Goal: Information Seeking & Learning: Compare options

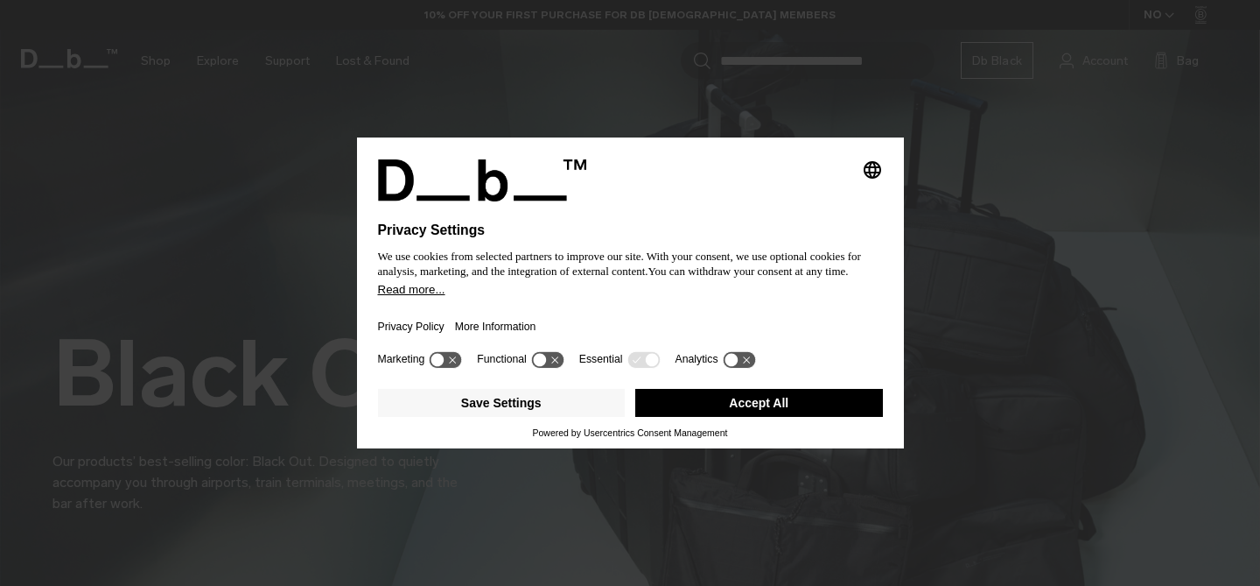
click at [600, 319] on form "Switch to Finland" at bounding box center [630, 319] width 298 height 28
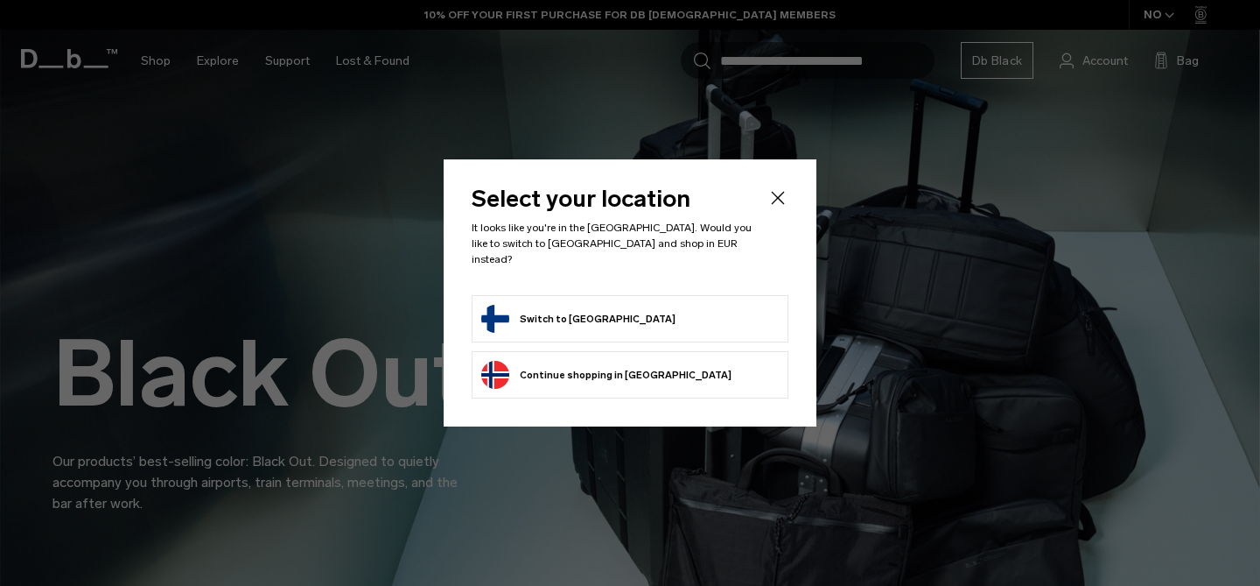
click at [548, 312] on button "Switch to Finland" at bounding box center [578, 319] width 194 height 28
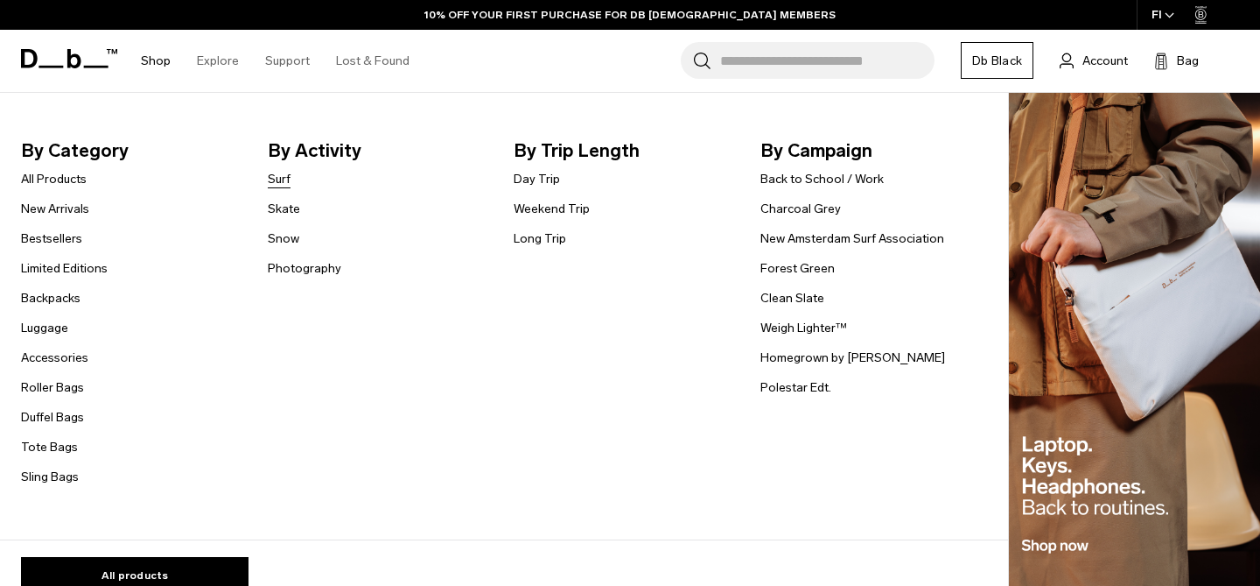
click at [277, 176] on link "Surf" at bounding box center [279, 179] width 23 height 18
click at [289, 267] on link "Photography" at bounding box center [305, 268] width 74 height 18
click at [536, 243] on link "Long Trip" at bounding box center [540, 238] width 53 height 18
click at [541, 207] on link "Weekend Trip" at bounding box center [552, 209] width 76 height 18
click at [540, 177] on link "Day Trip" at bounding box center [537, 179] width 46 height 18
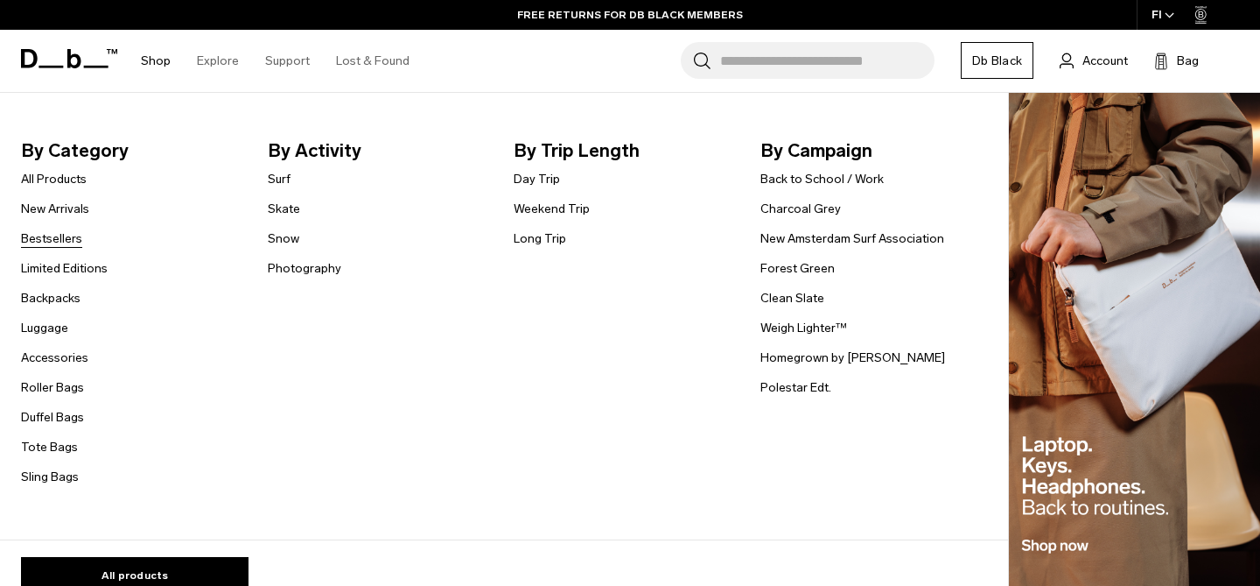
click at [60, 235] on link "Bestsellers" at bounding box center [51, 238] width 61 height 18
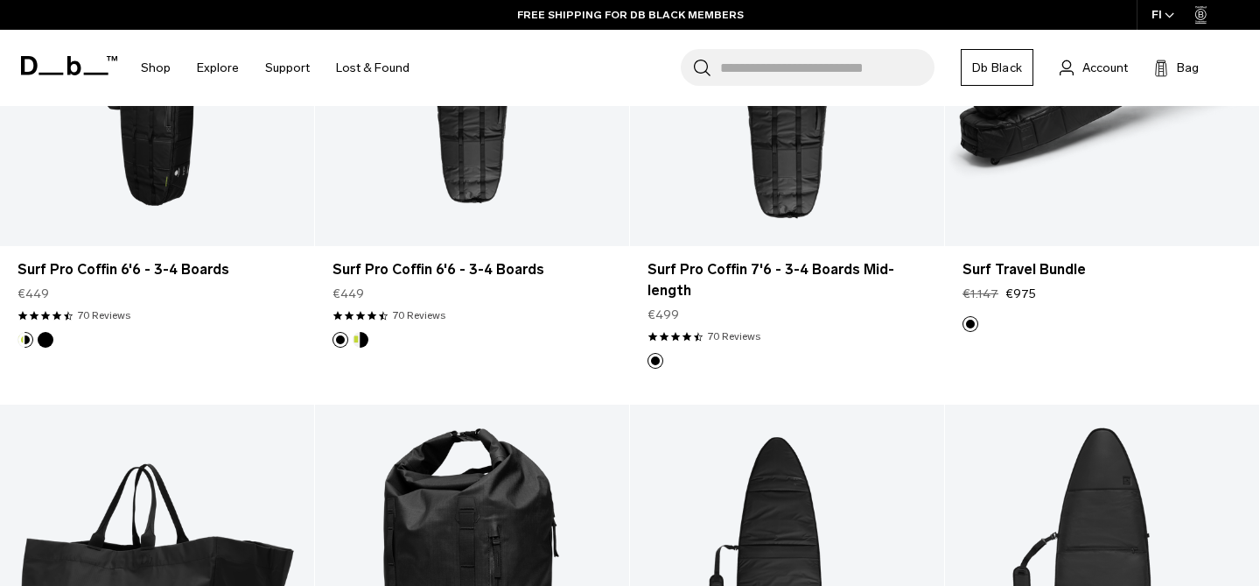
scroll to position [448, 0]
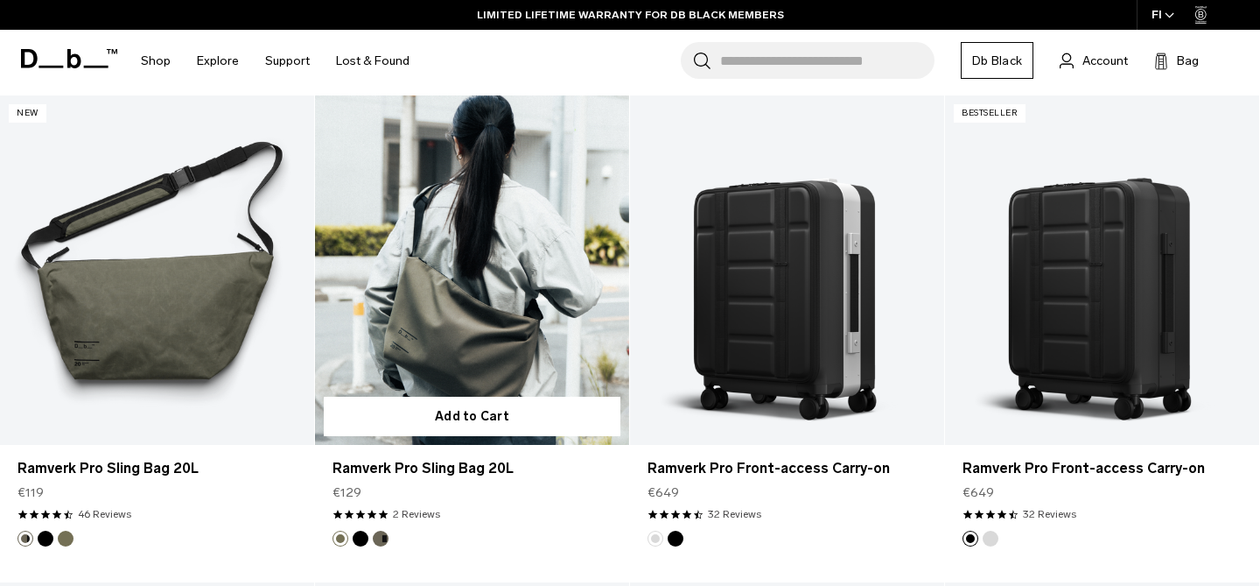
scroll to position [1312, 0]
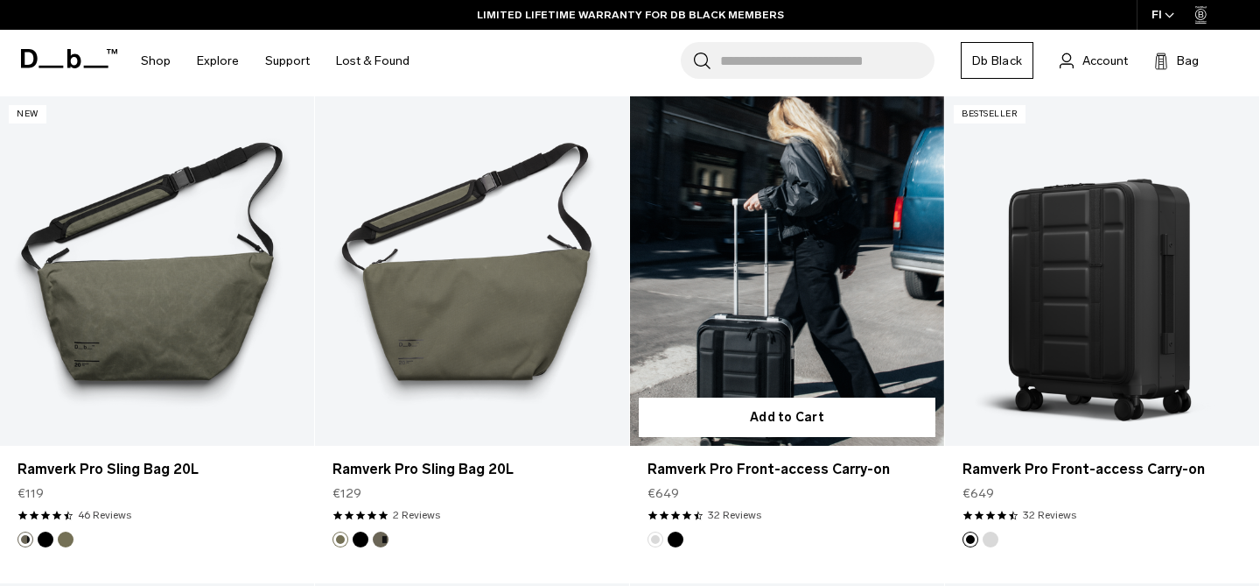
click at [743, 321] on link "Ramverk Pro Front-access Carry-on" at bounding box center [787, 270] width 314 height 349
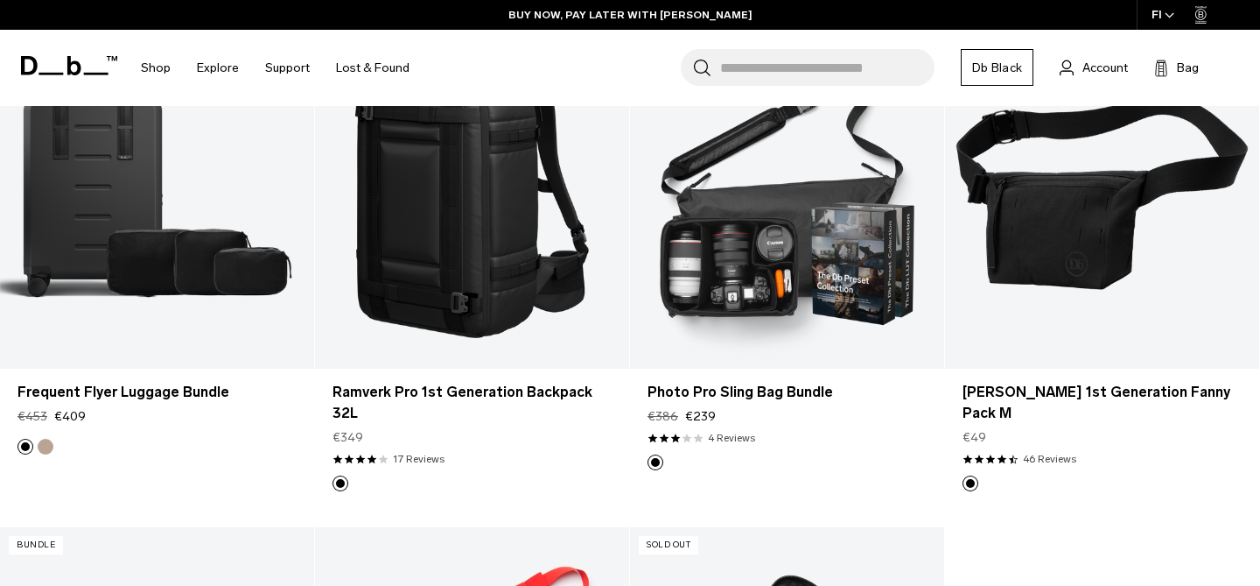
scroll to position [2898, 0]
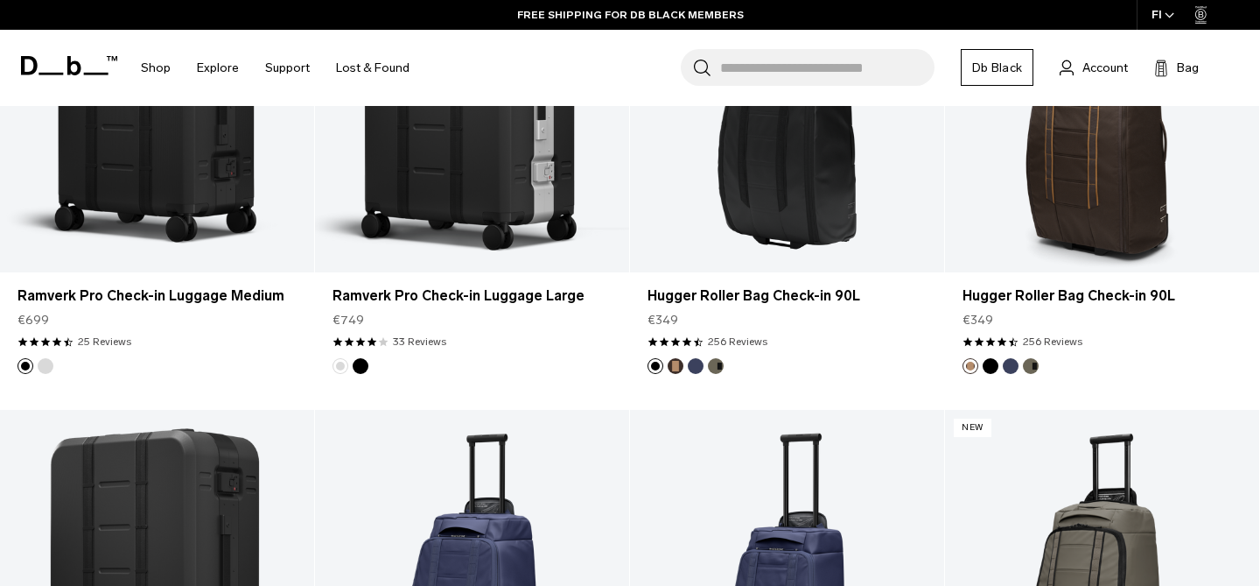
scroll to position [578, 0]
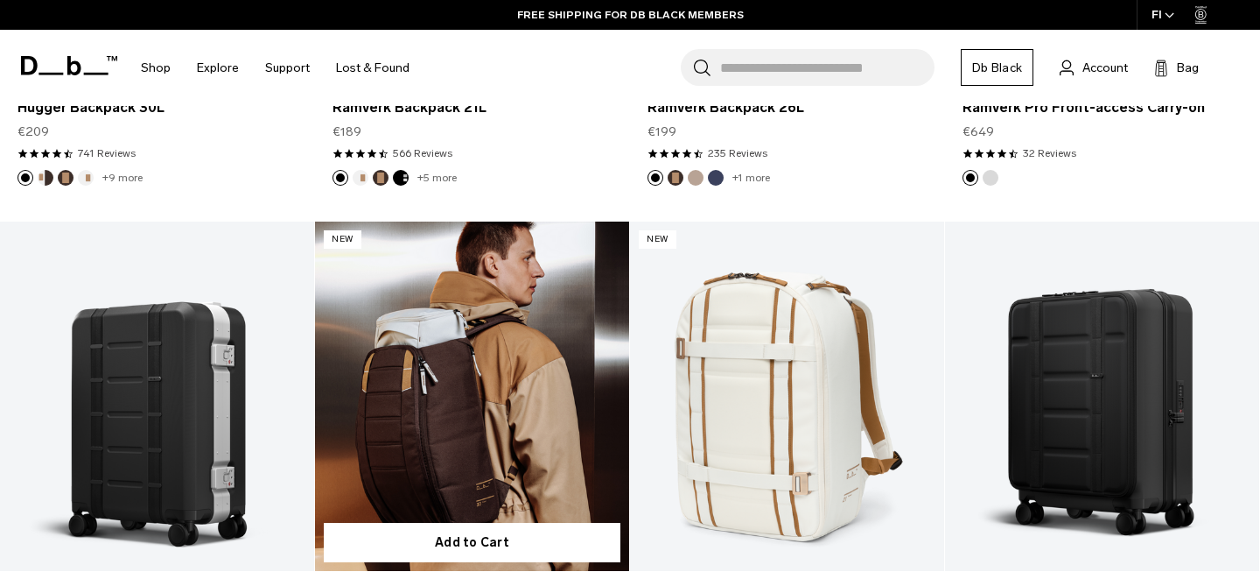
scroll to position [776, 0]
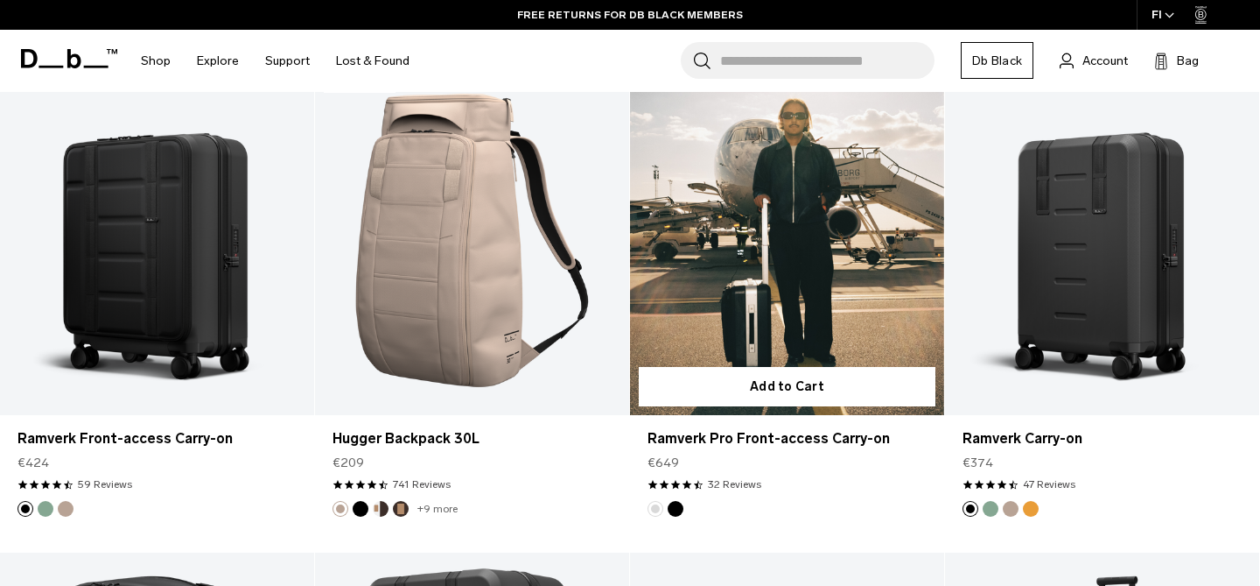
scroll to position [2006, 0]
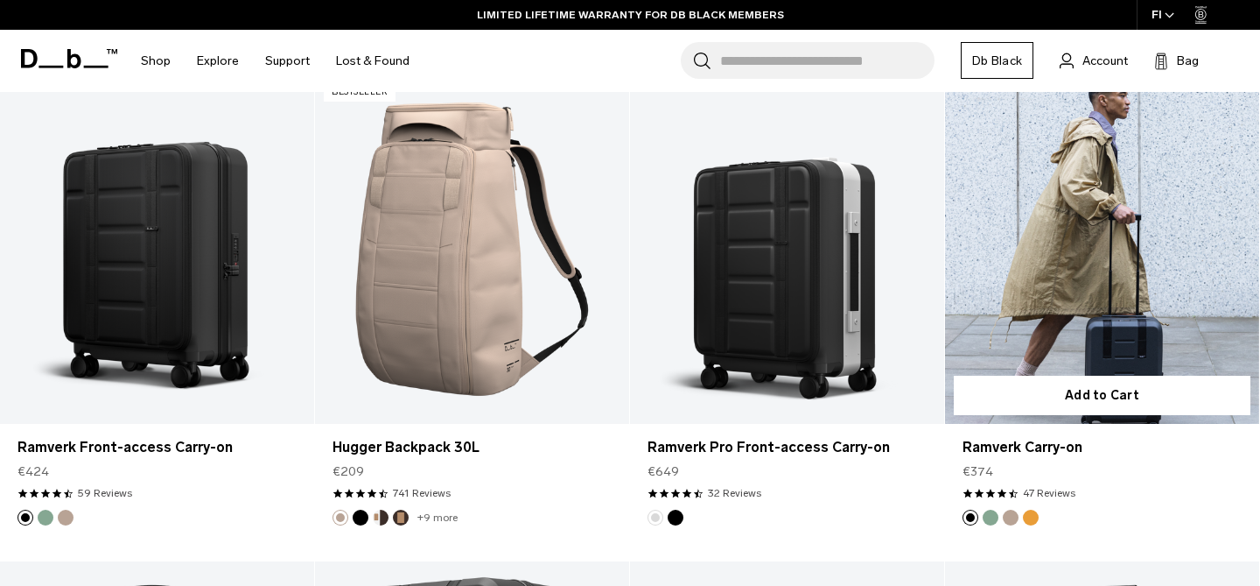
click at [1034, 272] on link "Ramverk Carry-on" at bounding box center [1102, 248] width 314 height 349
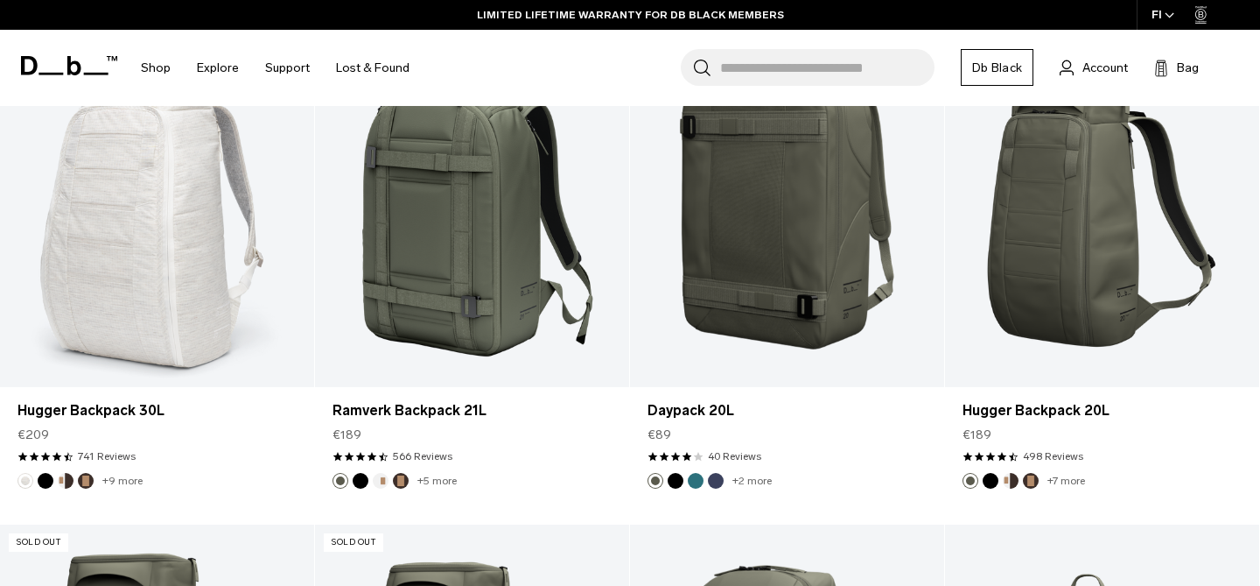
scroll to position [3311, 0]
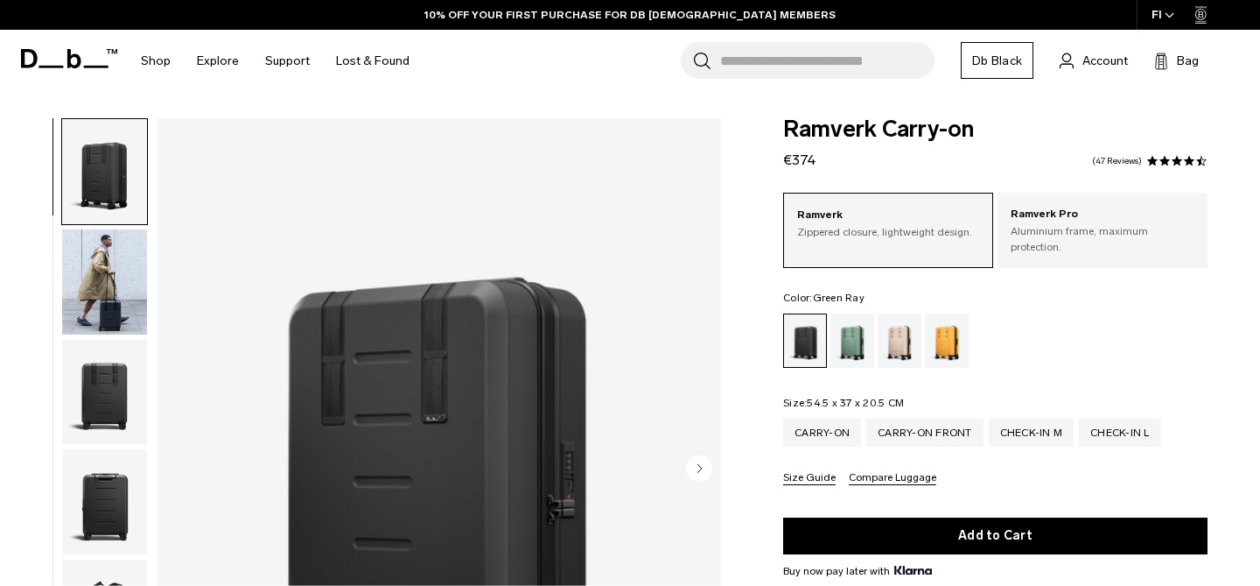
click at [851, 330] on div "Green Ray" at bounding box center [853, 340] width 45 height 54
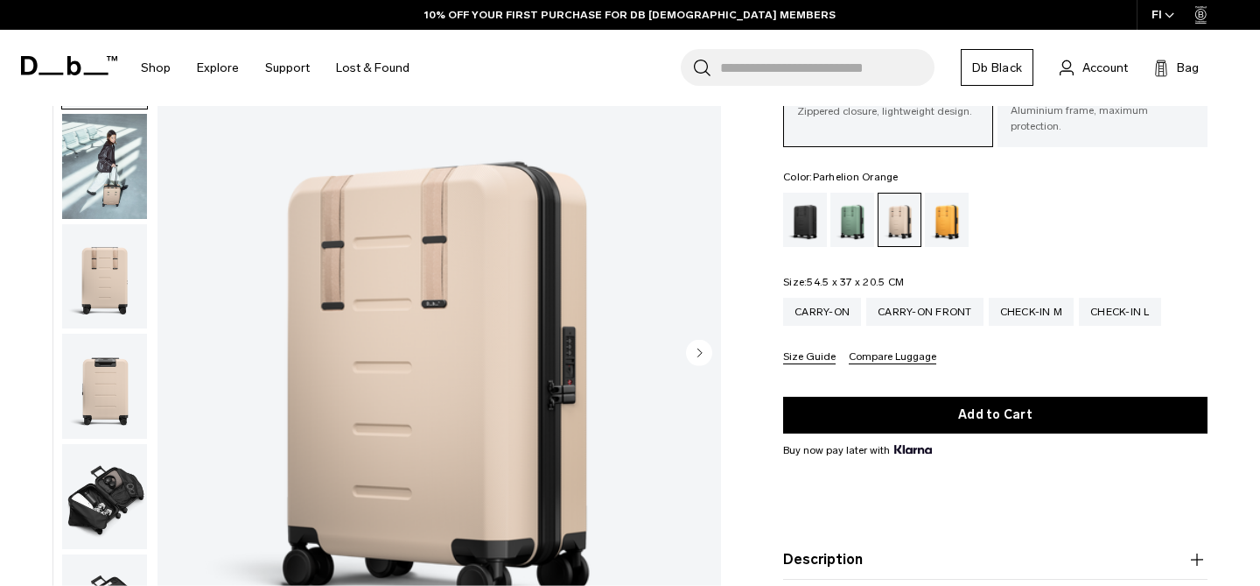
scroll to position [83, 0]
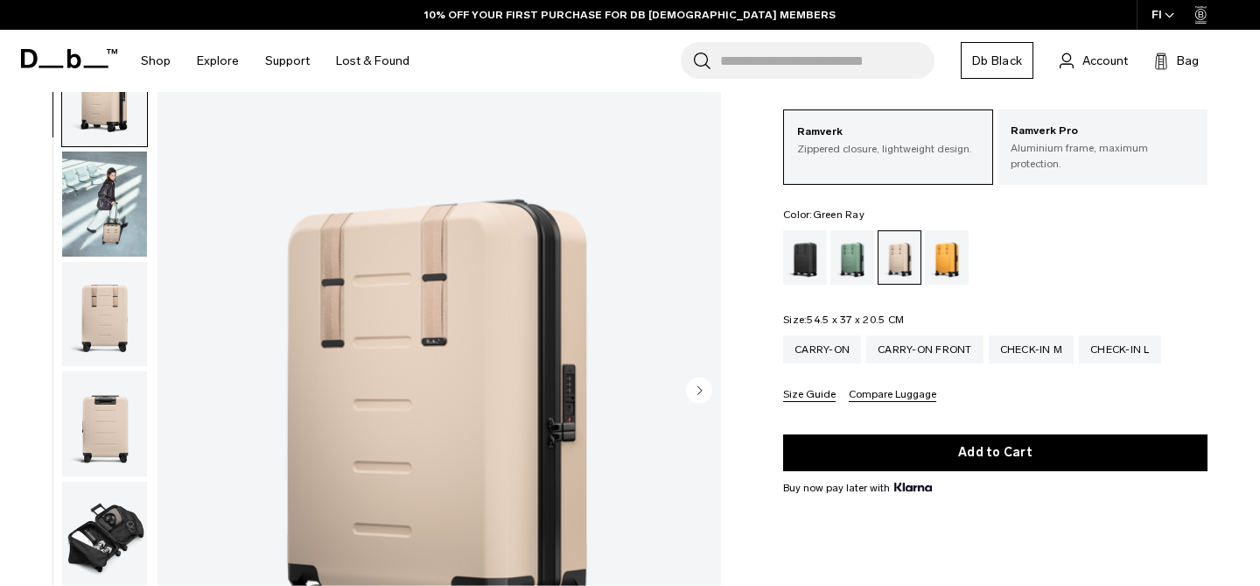
click at [856, 250] on div "Green Ray" at bounding box center [853, 257] width 45 height 54
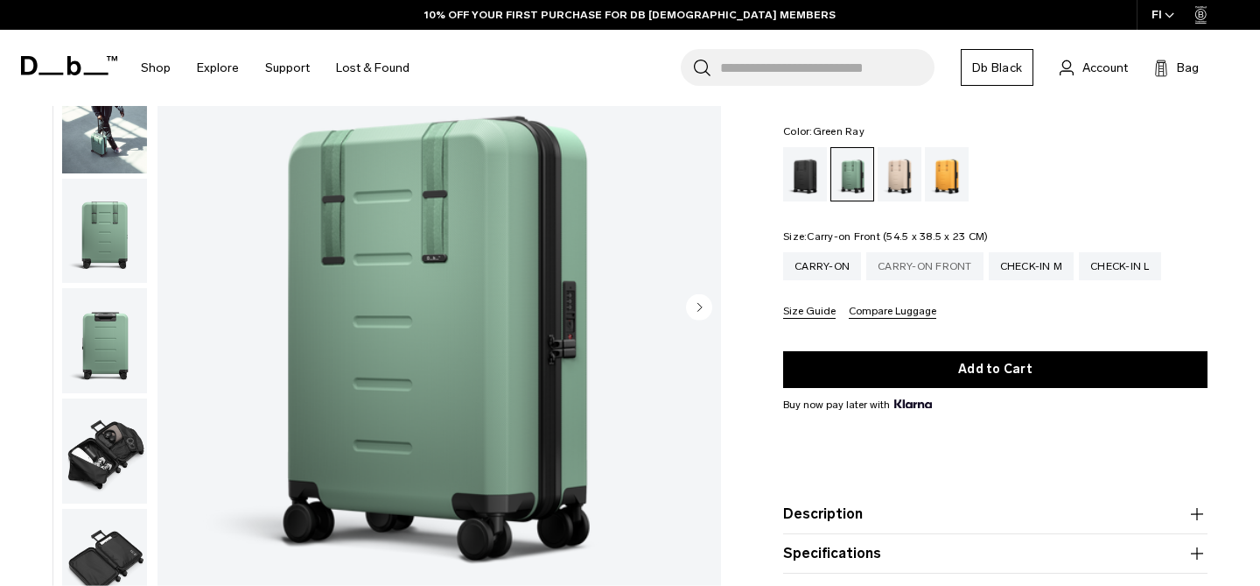
click at [922, 262] on div "Carry-on Front" at bounding box center [924, 266] width 117 height 28
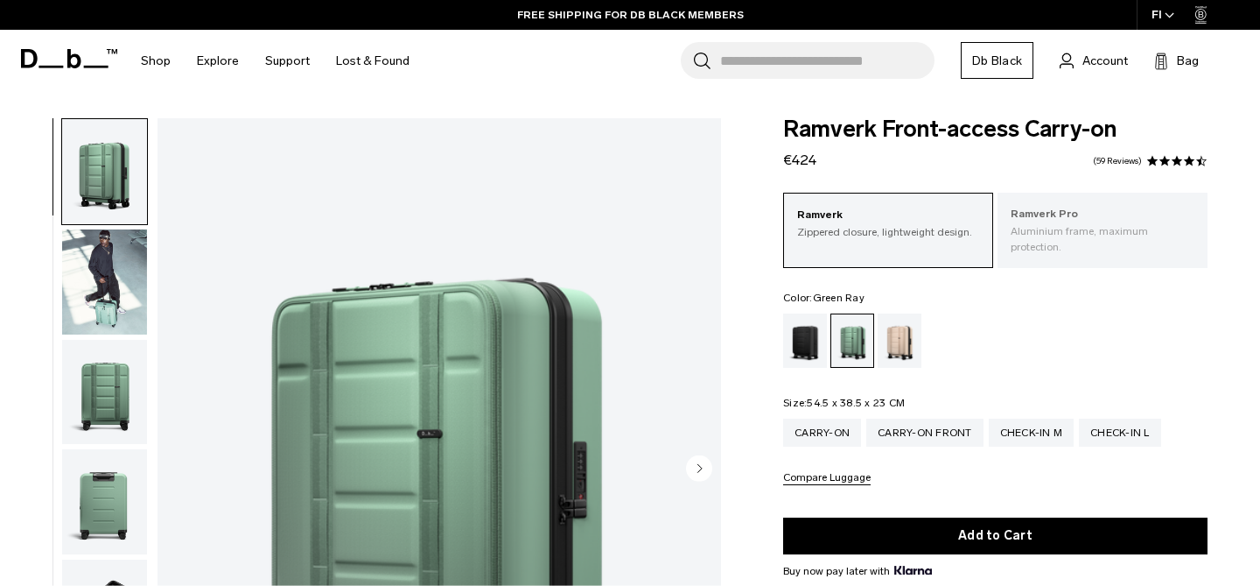
click at [1075, 229] on p "Aluminium frame, maximum protection." at bounding box center [1103, 239] width 184 height 32
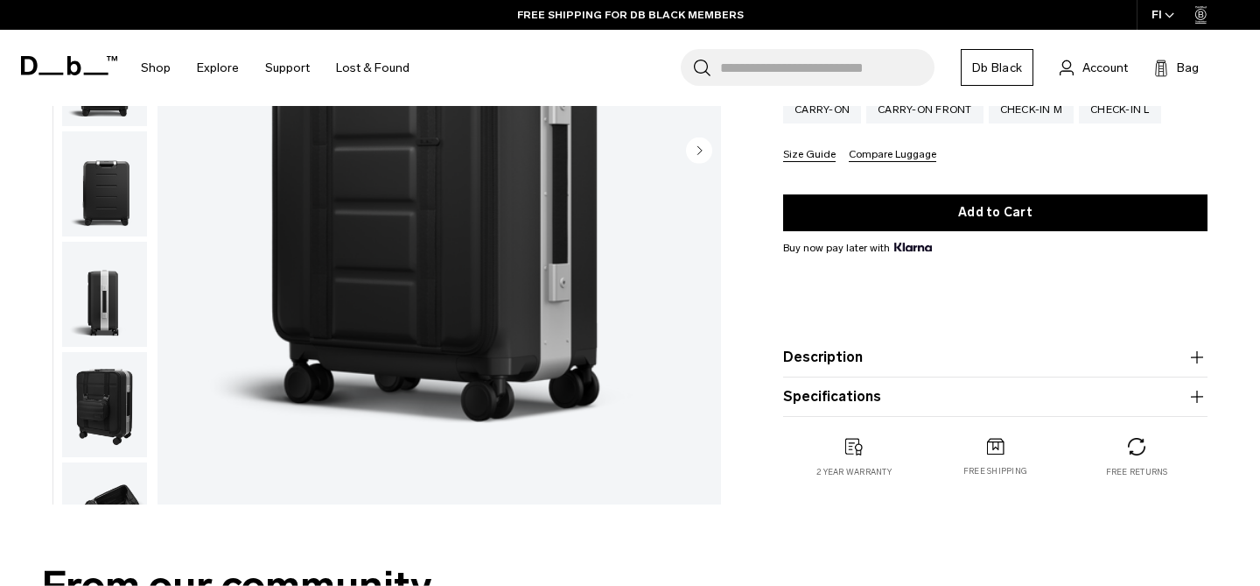
scroll to position [326, 0]
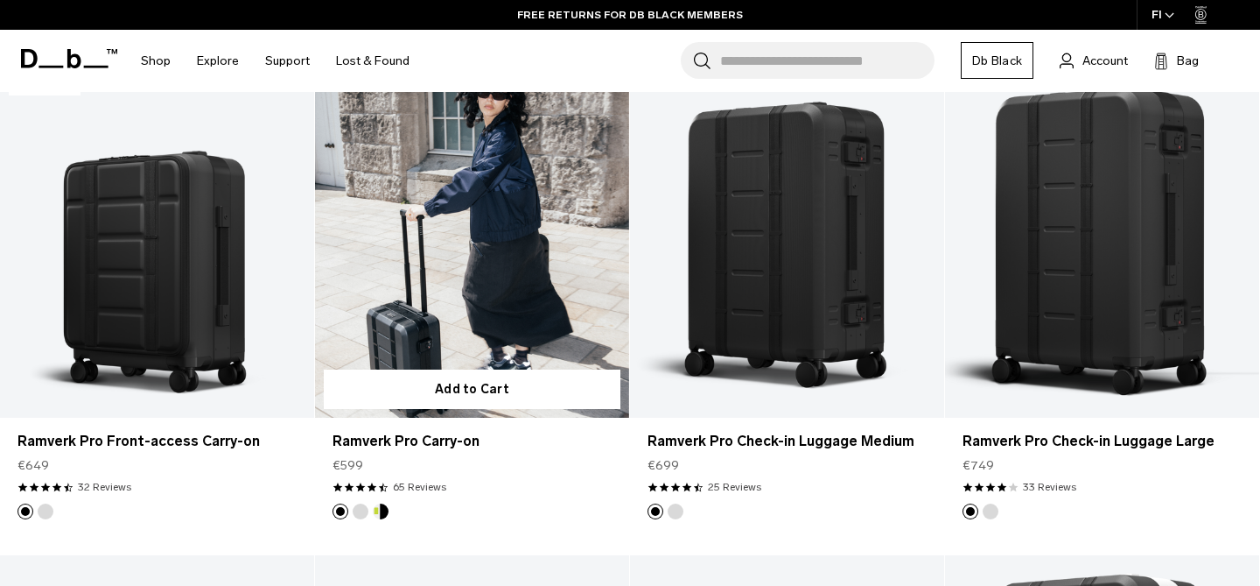
scroll to position [527, 0]
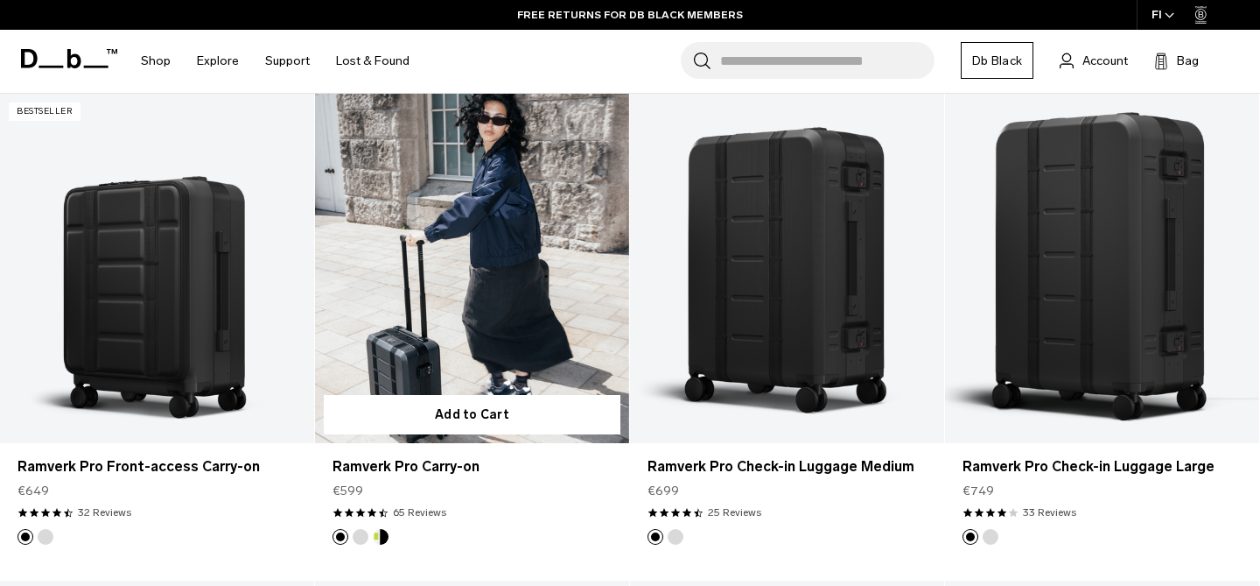
click at [448, 233] on link "Ramverk Pro Carry-on" at bounding box center [472, 268] width 314 height 349
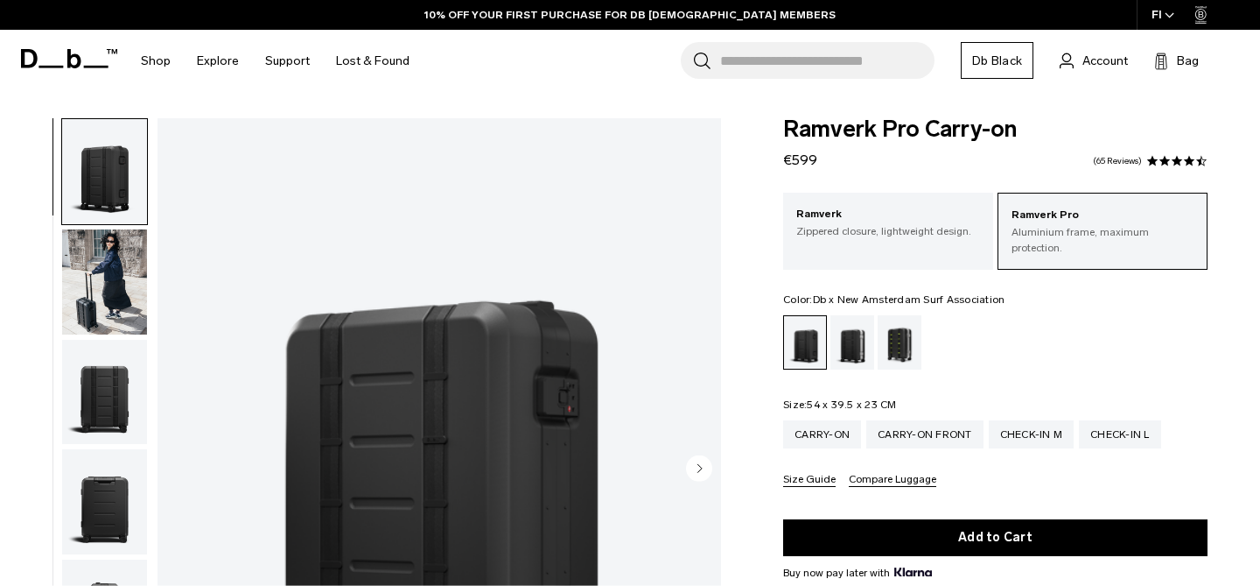
click at [897, 340] on div "Db x New Amsterdam Surf Association" at bounding box center [900, 342] width 45 height 54
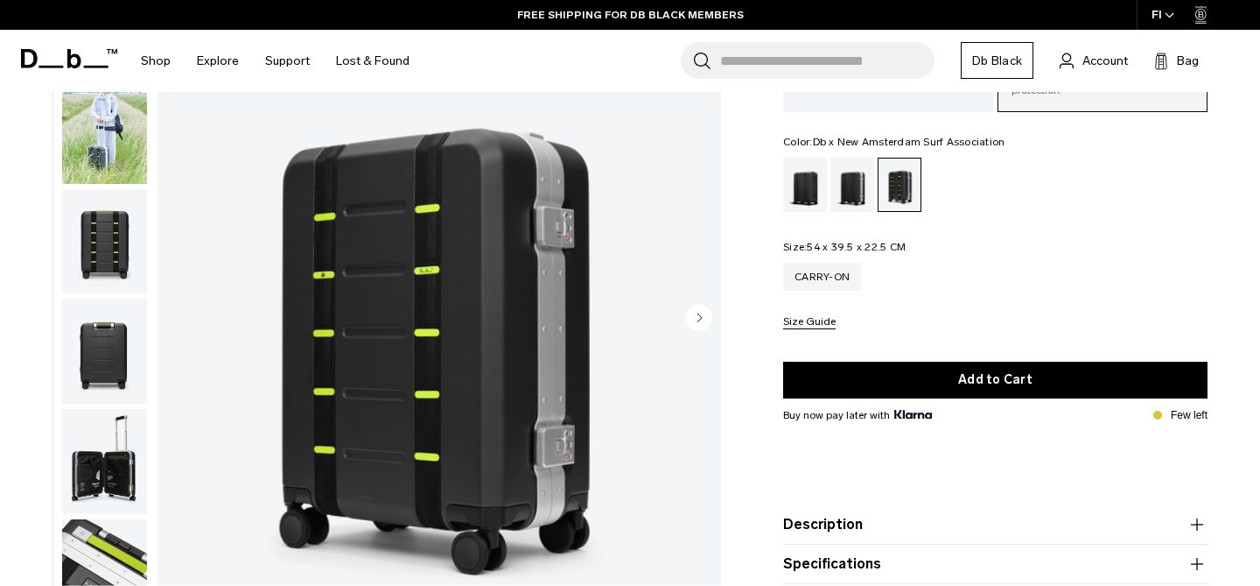
scroll to position [63, 0]
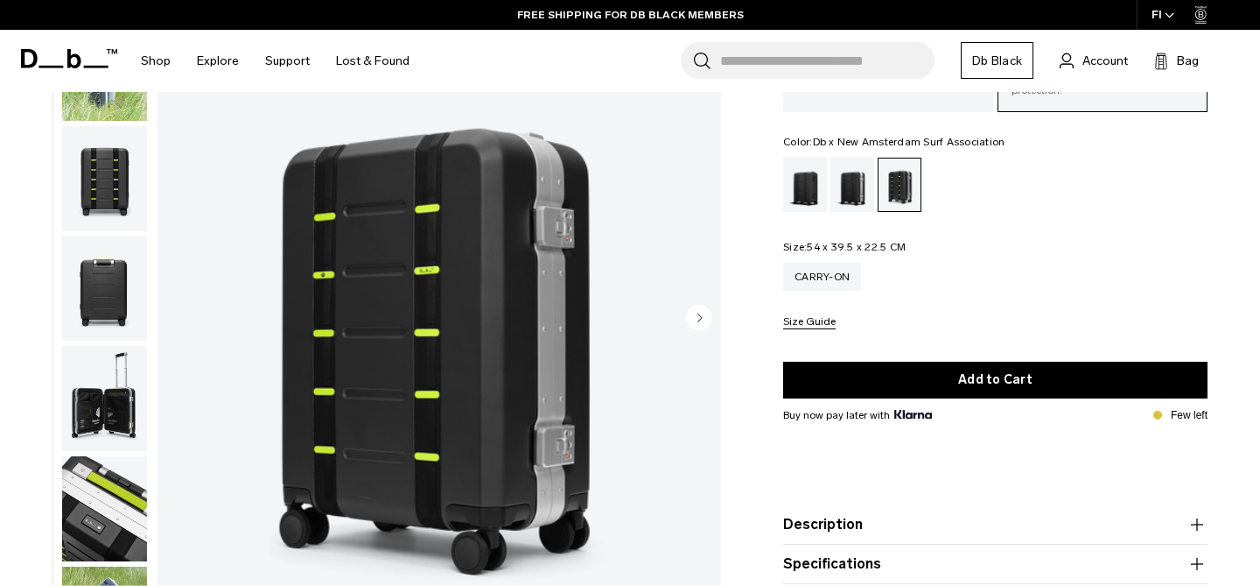
click at [96, 477] on img "button" at bounding box center [104, 508] width 85 height 105
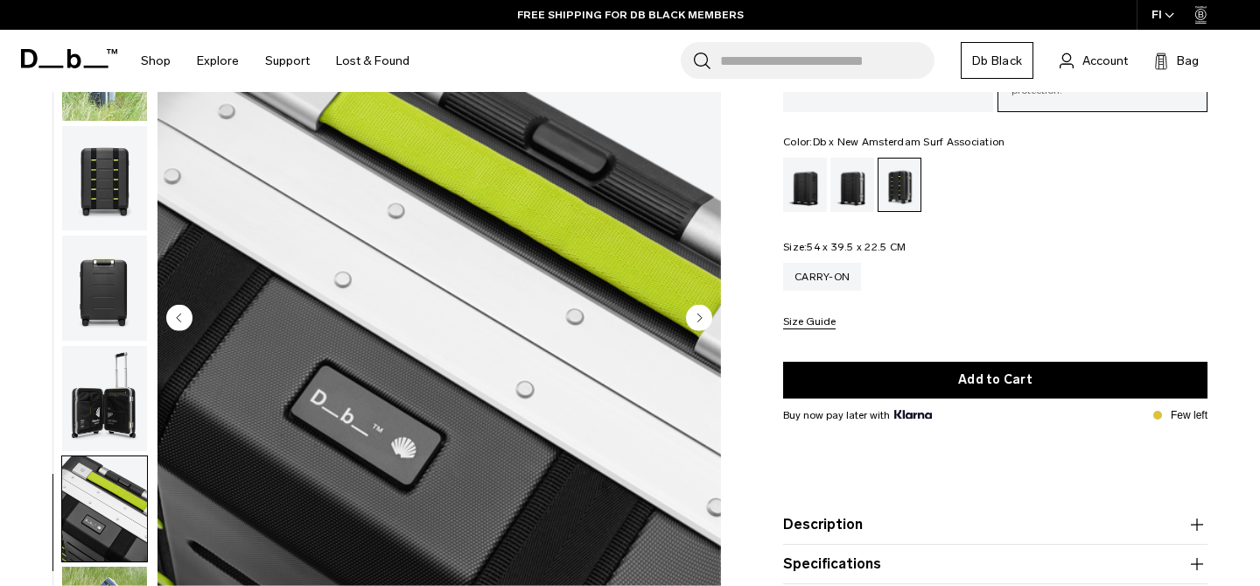
click at [88, 368] on img "button" at bounding box center [104, 398] width 85 height 105
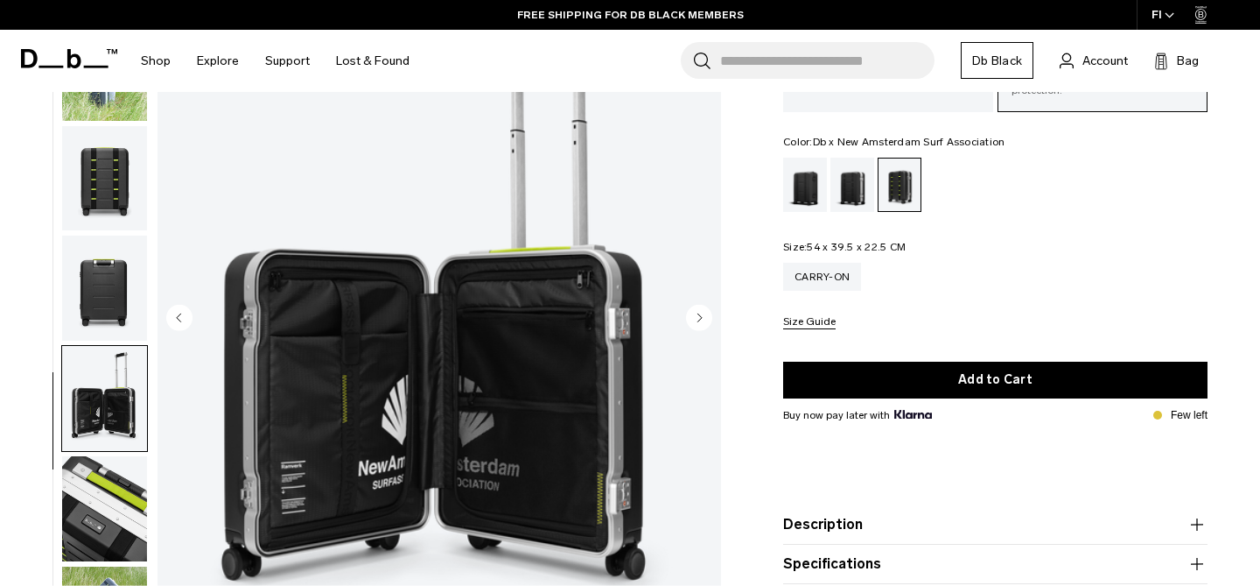
click at [81, 287] on img "button" at bounding box center [104, 287] width 85 height 105
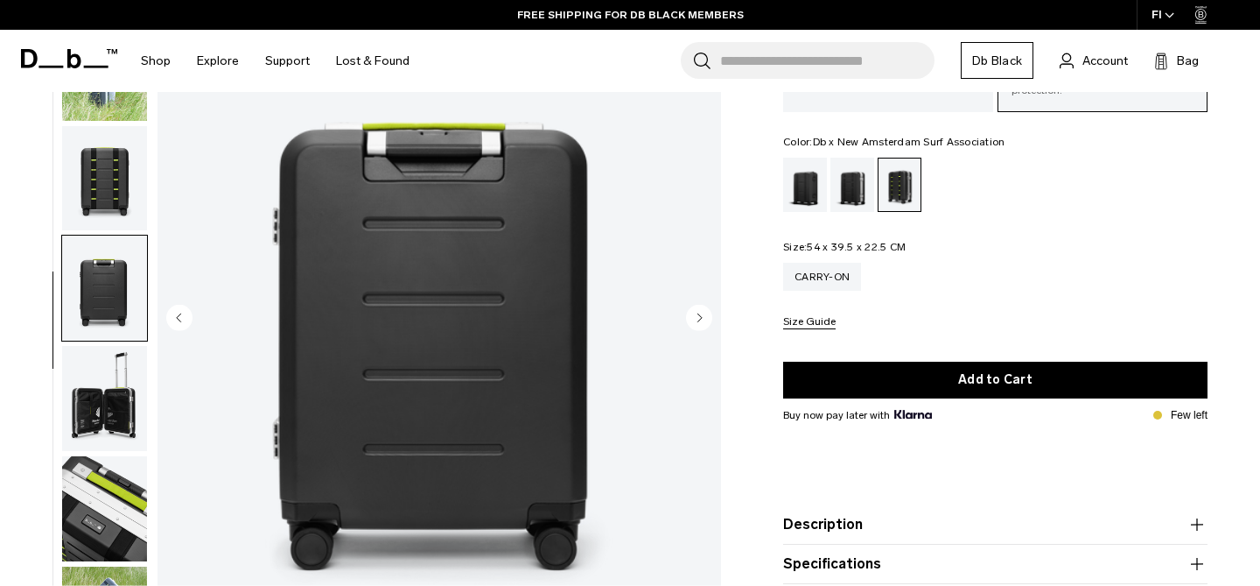
click at [85, 168] on img "button" at bounding box center [104, 177] width 85 height 105
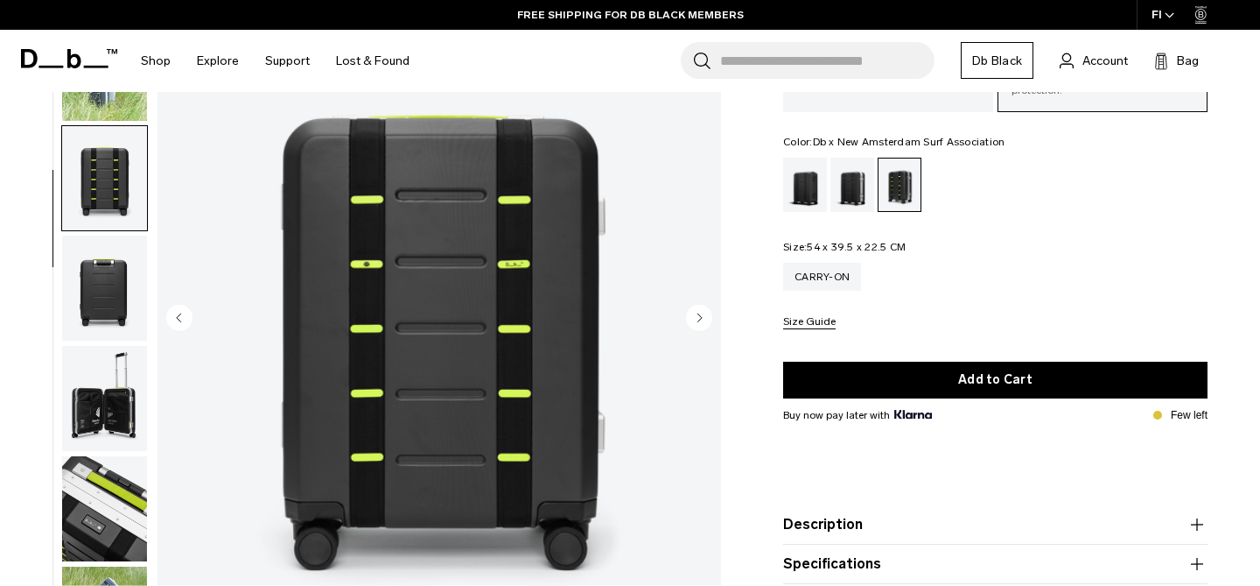
scroll to position [0, 0]
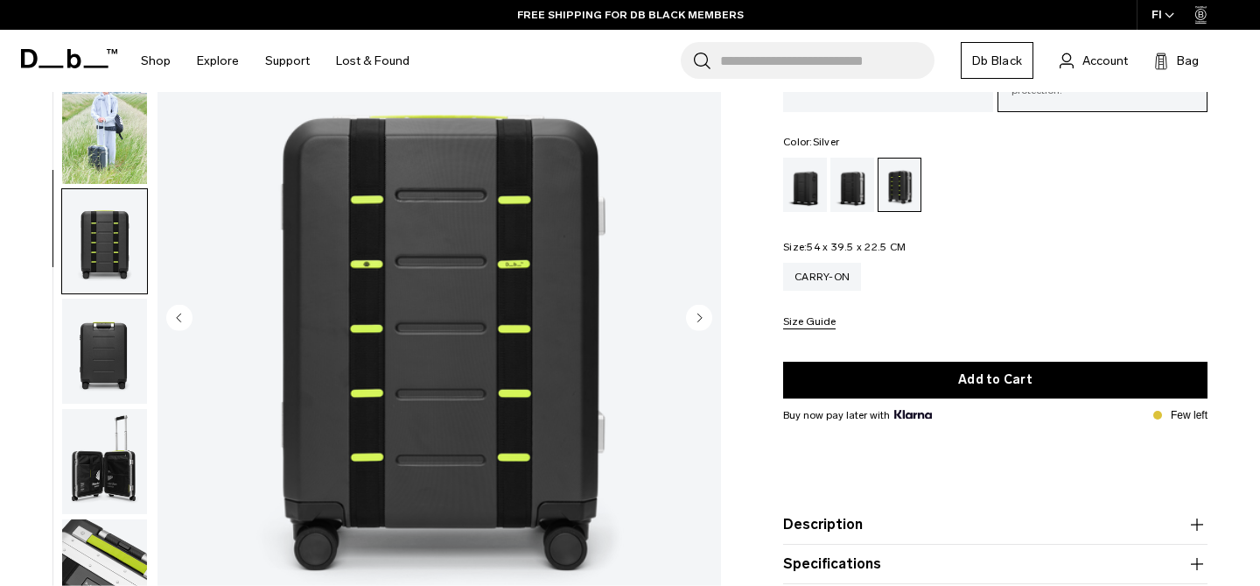
click at [857, 186] on div "Silver" at bounding box center [853, 185] width 45 height 54
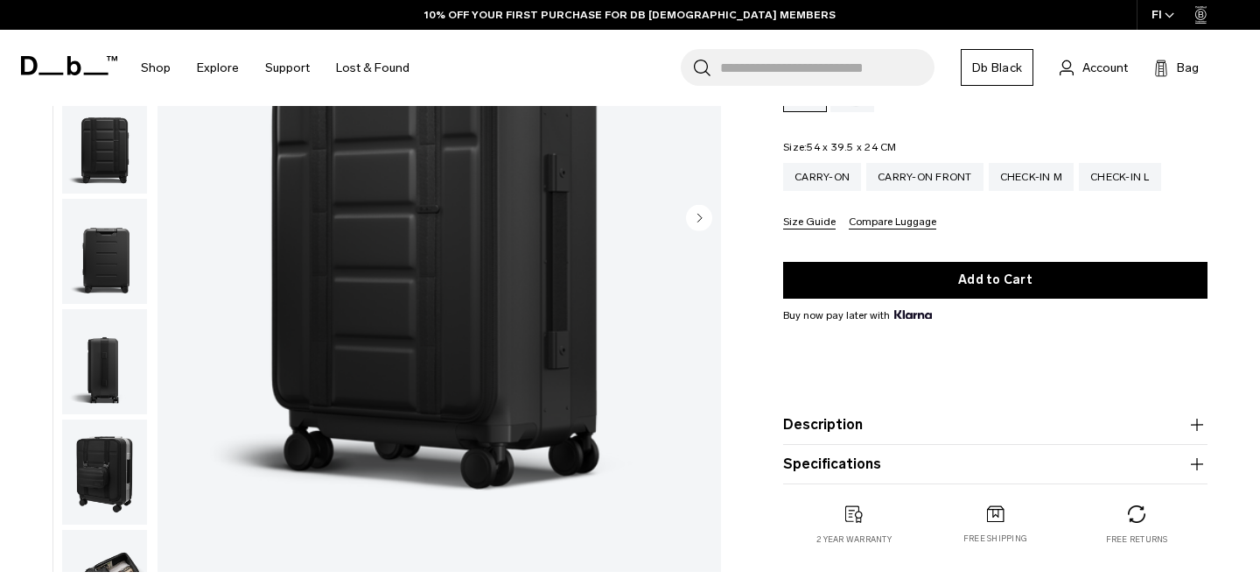
scroll to position [259, 0]
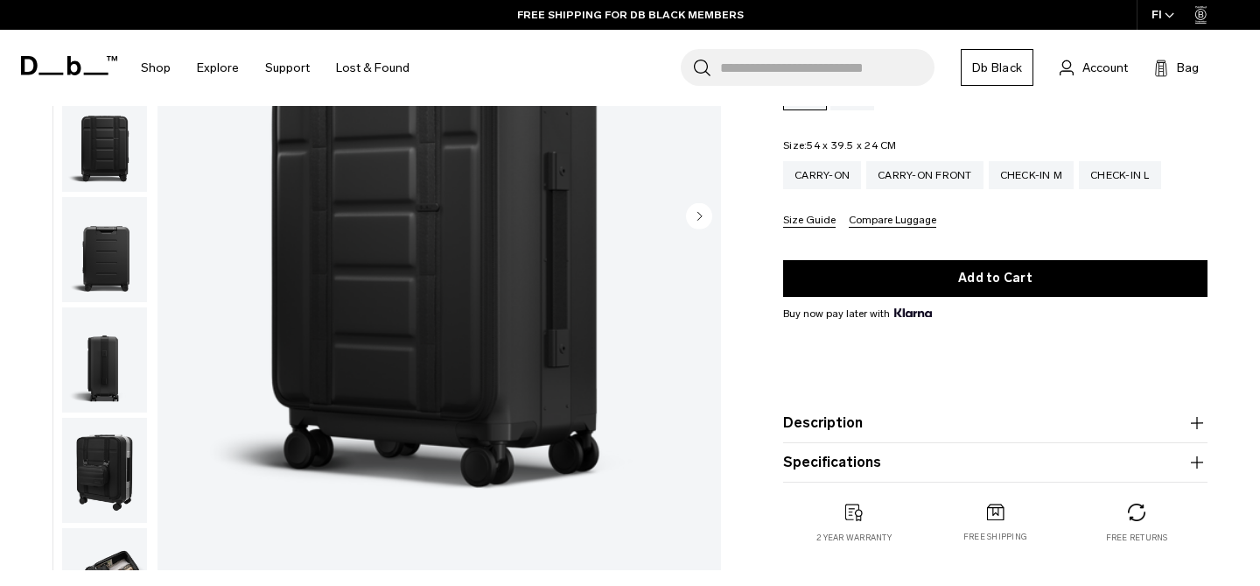
click at [104, 484] on img "button" at bounding box center [104, 469] width 85 height 105
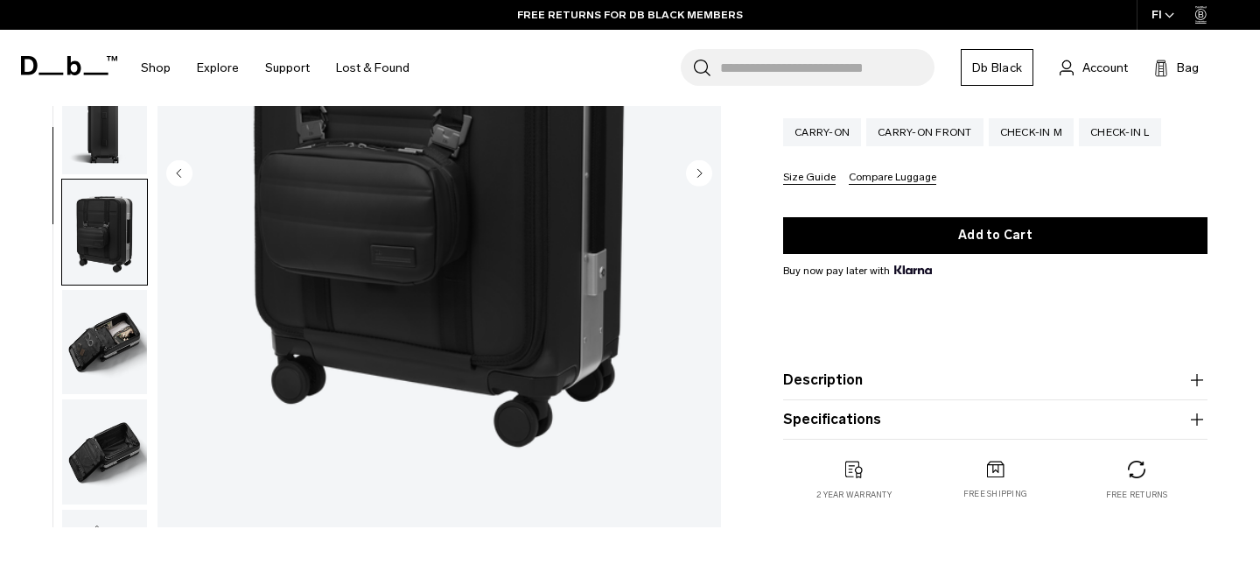
scroll to position [303, 0]
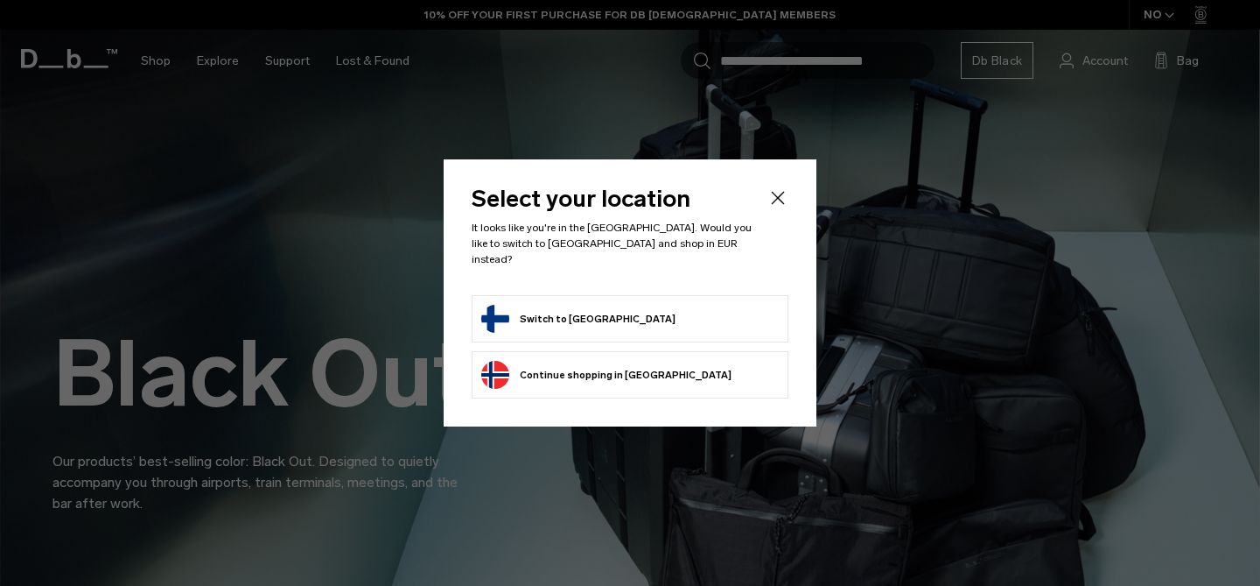
click at [657, 323] on form "Switch to Finland" at bounding box center [630, 319] width 298 height 28
click at [544, 305] on button "Switch to Finland" at bounding box center [578, 319] width 194 height 28
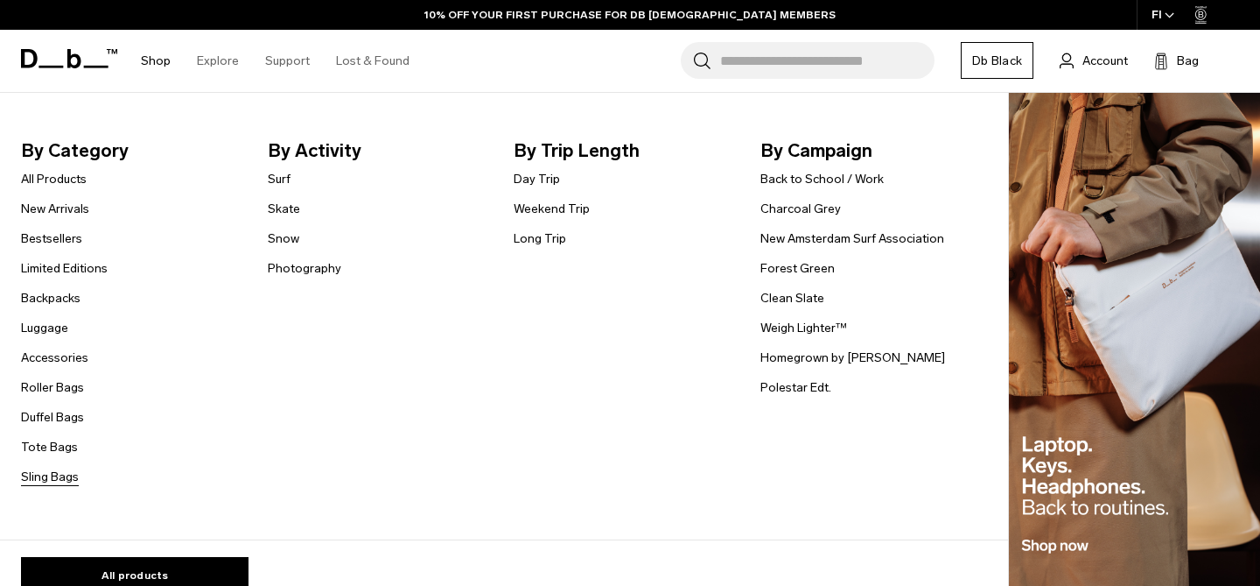
click at [44, 470] on link "Sling Bags" at bounding box center [50, 476] width 58 height 18
click at [41, 321] on link "Luggage" at bounding box center [44, 328] width 47 height 18
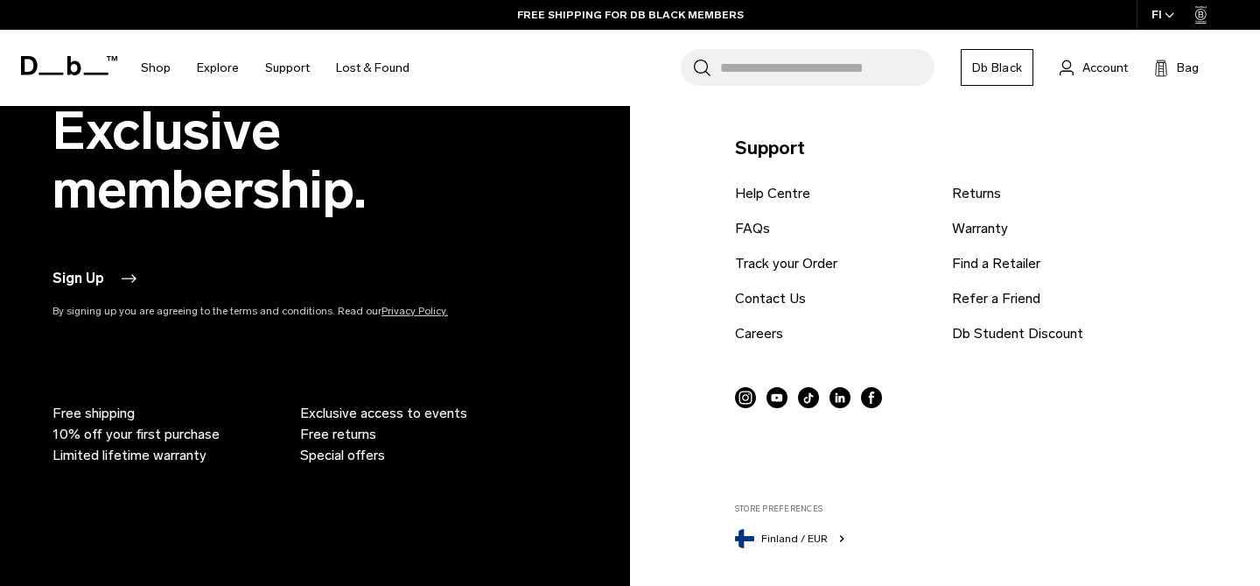
scroll to position [4516, 0]
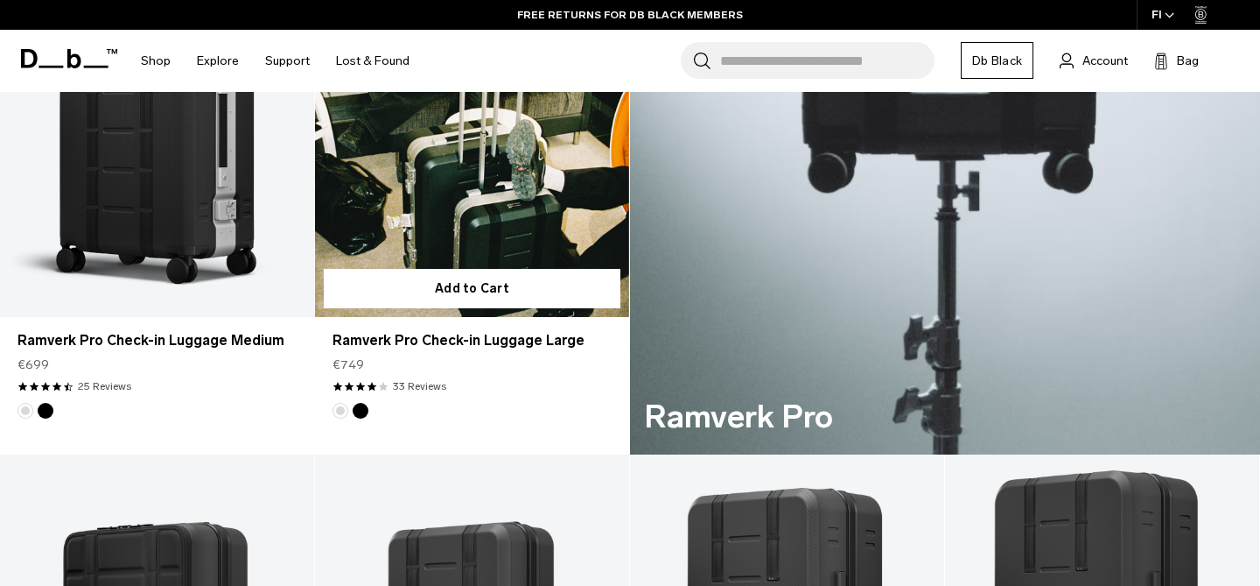
scroll to position [886, 0]
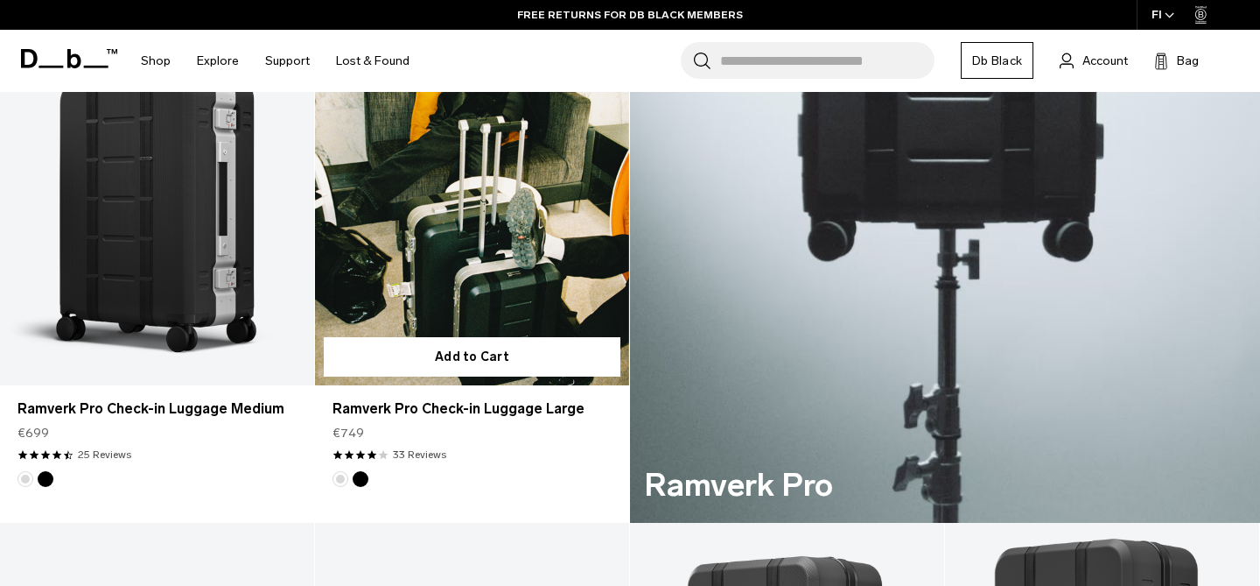
click at [511, 256] on link "Ramverk Pro Check-in Luggage Large" at bounding box center [472, 210] width 314 height 349
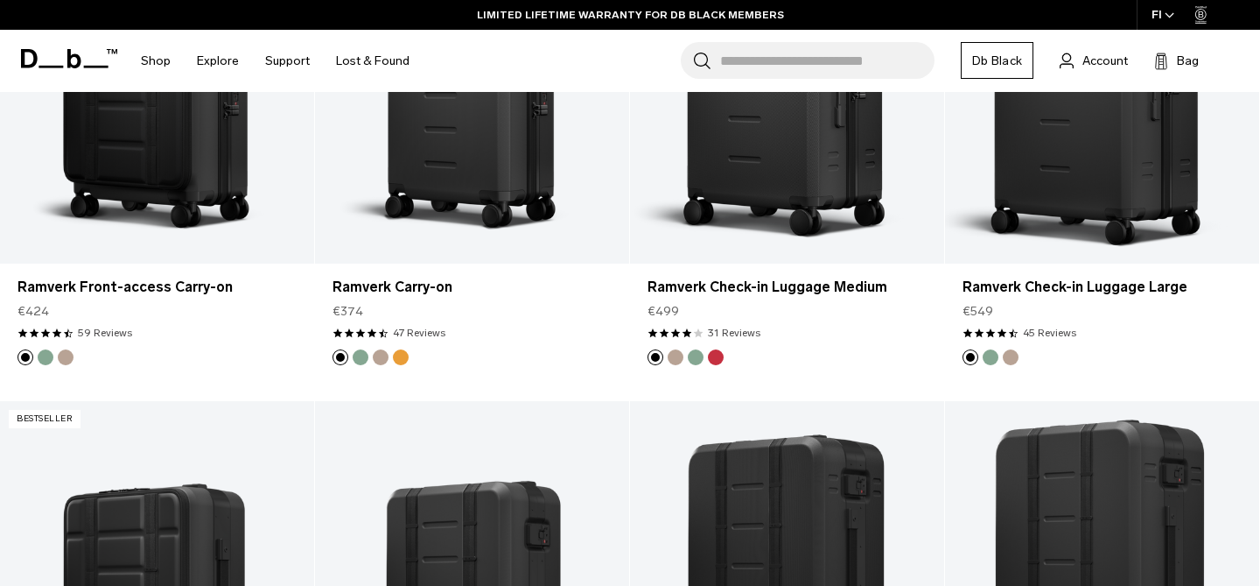
scroll to position [1490, 0]
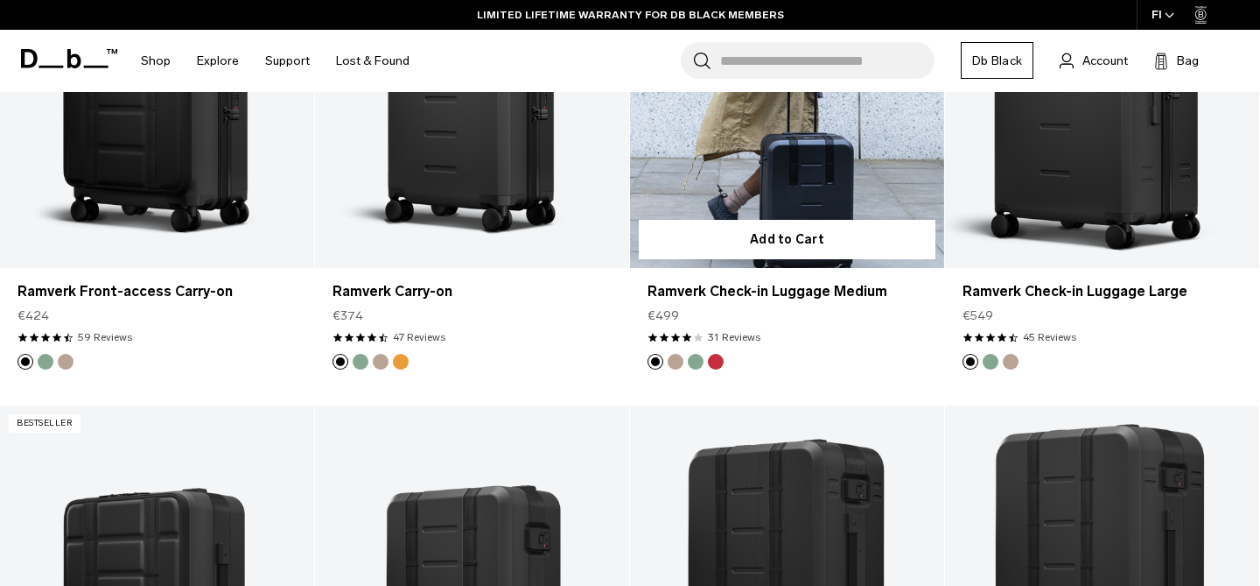
click at [786, 162] on link "Ramverk Check-in Luggage Medium" at bounding box center [787, 93] width 314 height 349
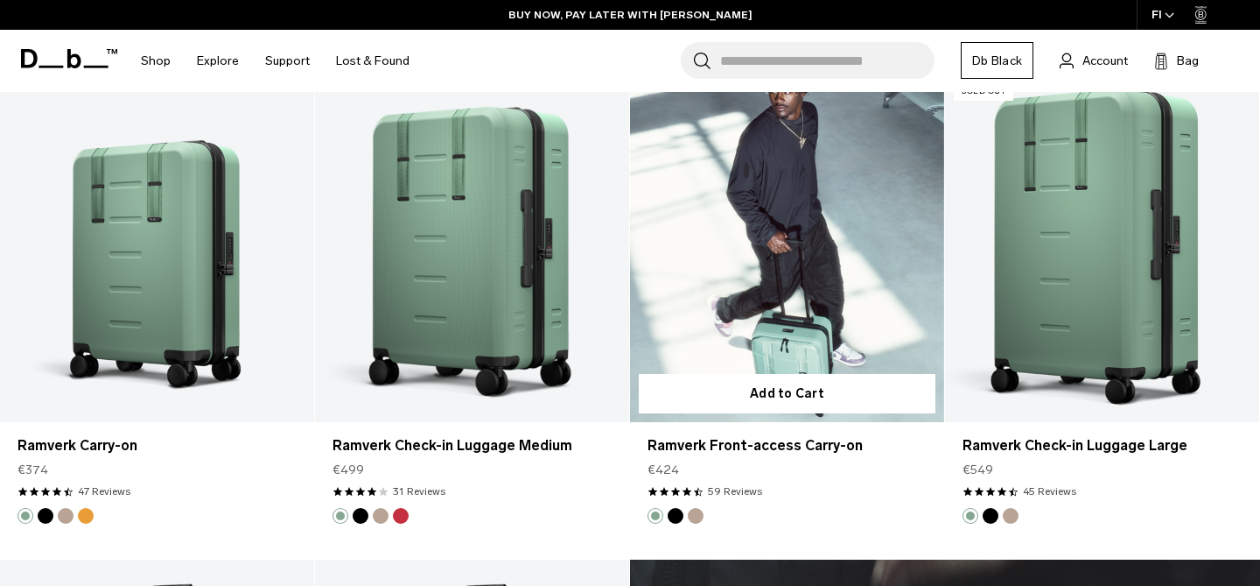
scroll to position [3300, 0]
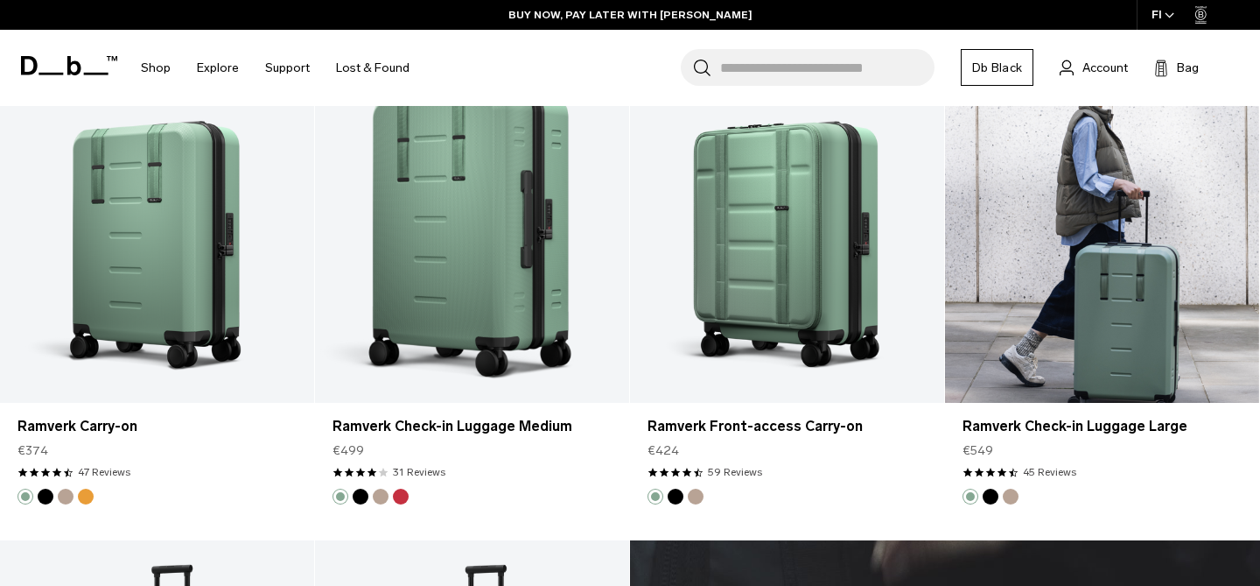
click at [1103, 306] on link "Ramverk Check-in Luggage Large" at bounding box center [1102, 228] width 314 height 349
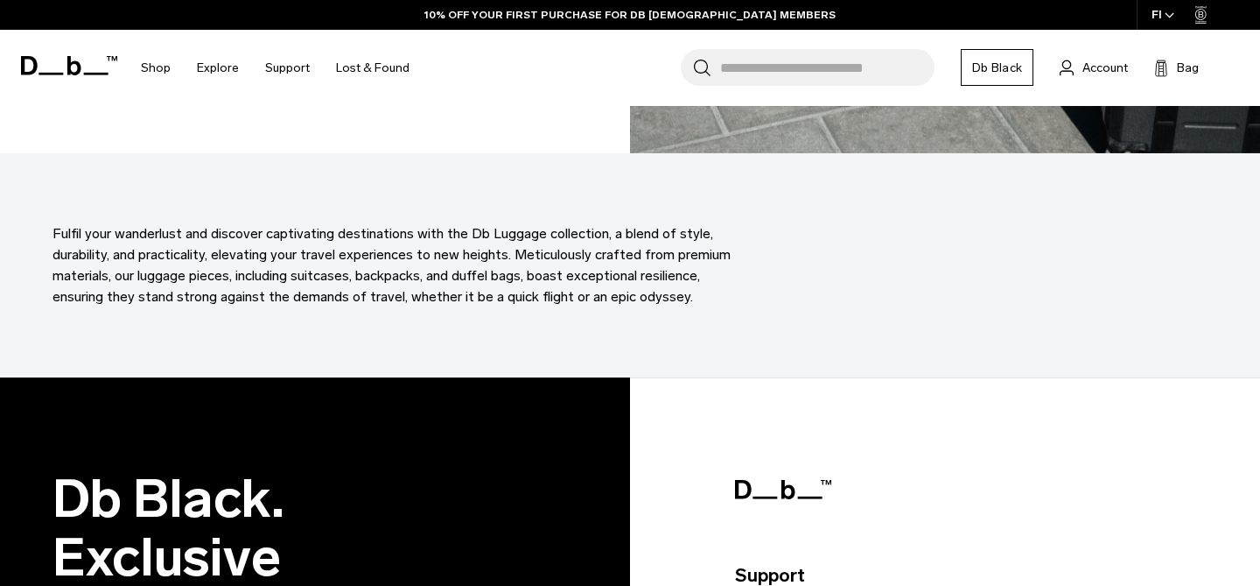
scroll to position [6566, 0]
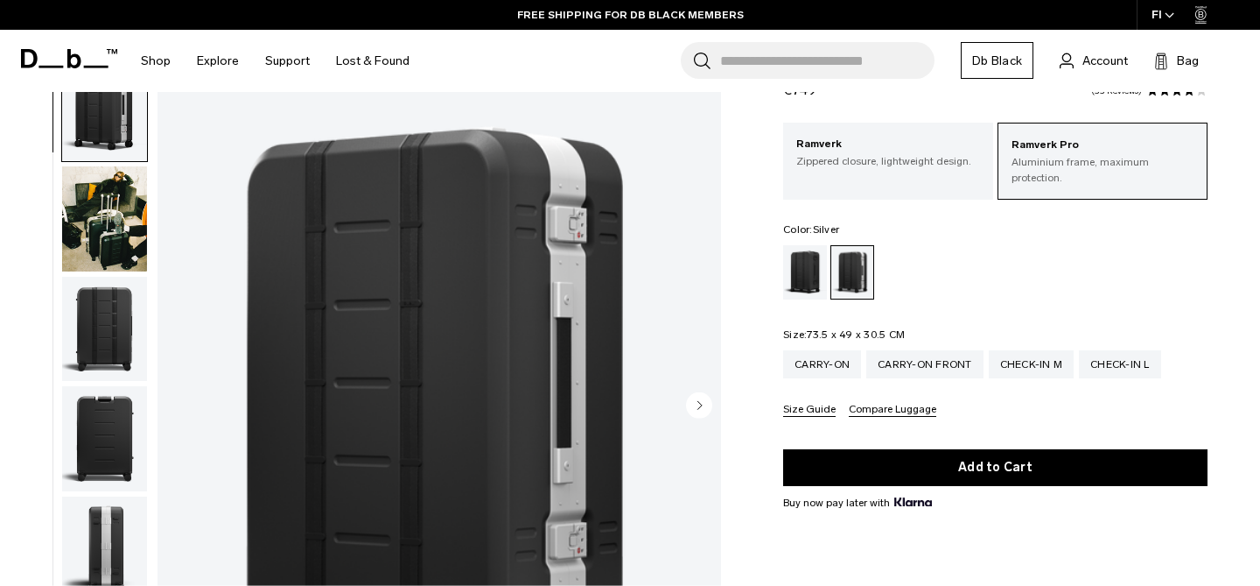
scroll to position [71, 0]
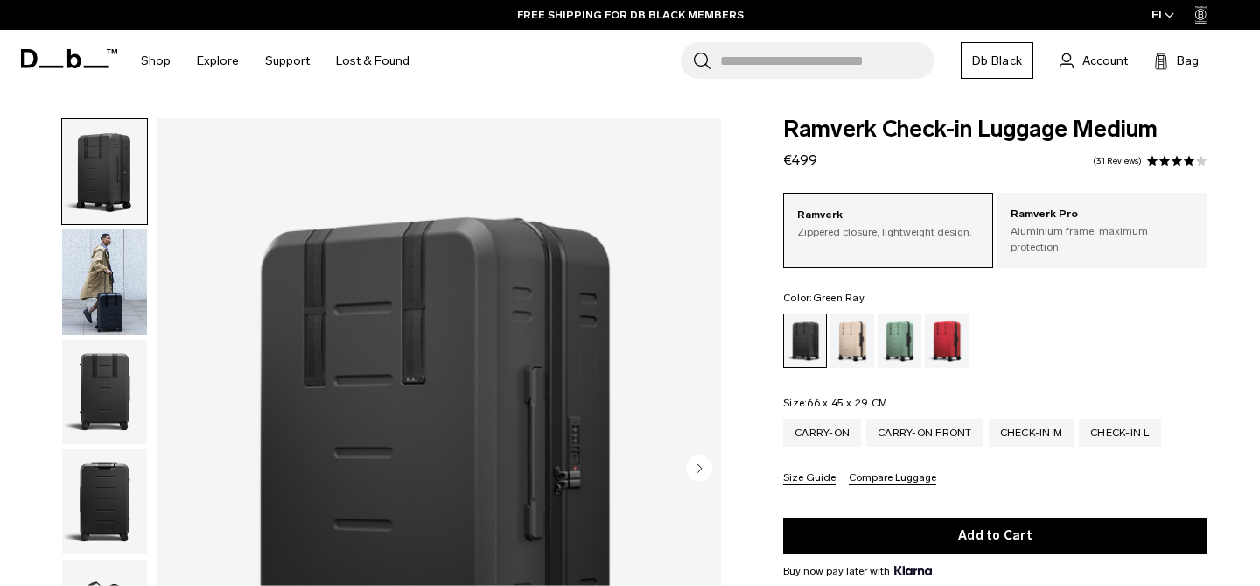
click at [910, 317] on div "Green Ray" at bounding box center [900, 340] width 45 height 54
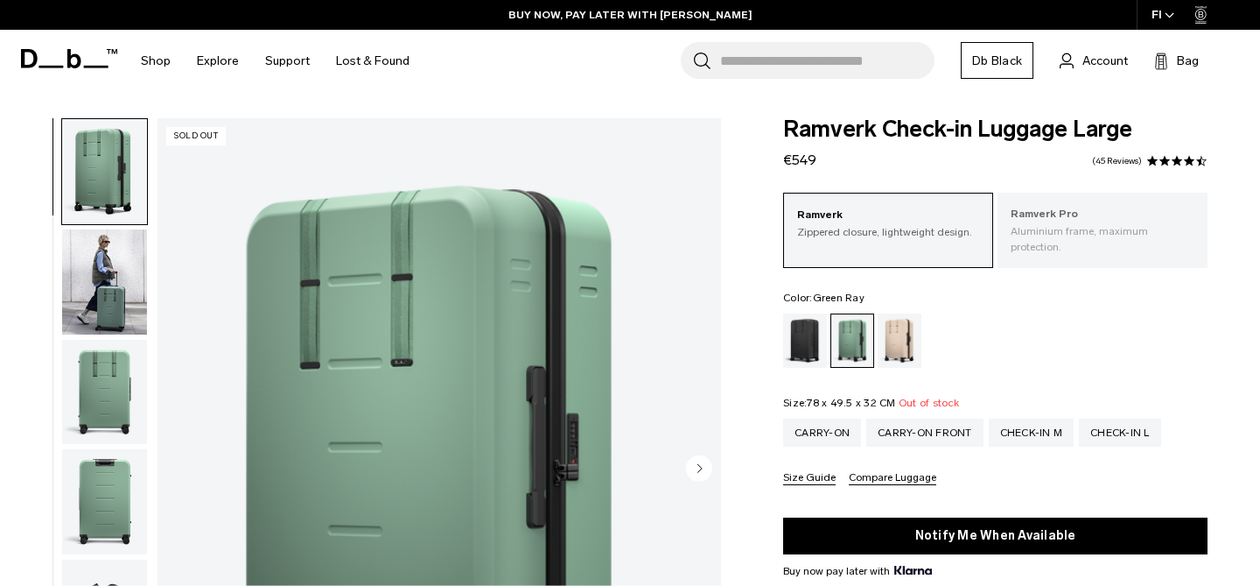
click at [1050, 226] on p "Aluminium frame, maximum protection." at bounding box center [1103, 239] width 184 height 32
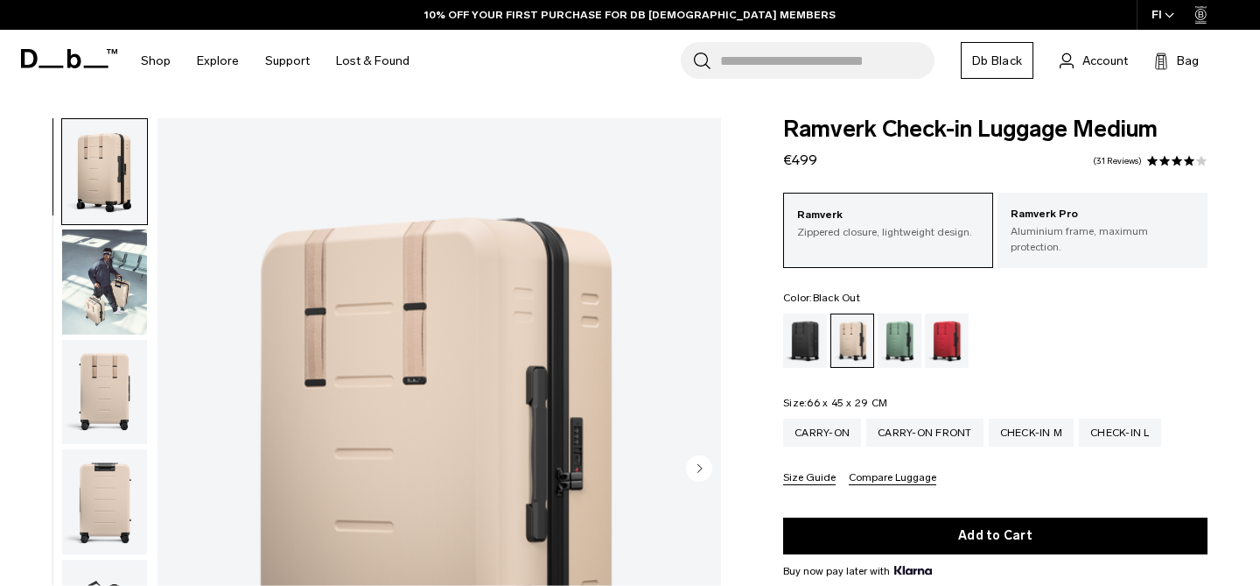
click at [790, 326] on div "Black Out" at bounding box center [805, 340] width 45 height 54
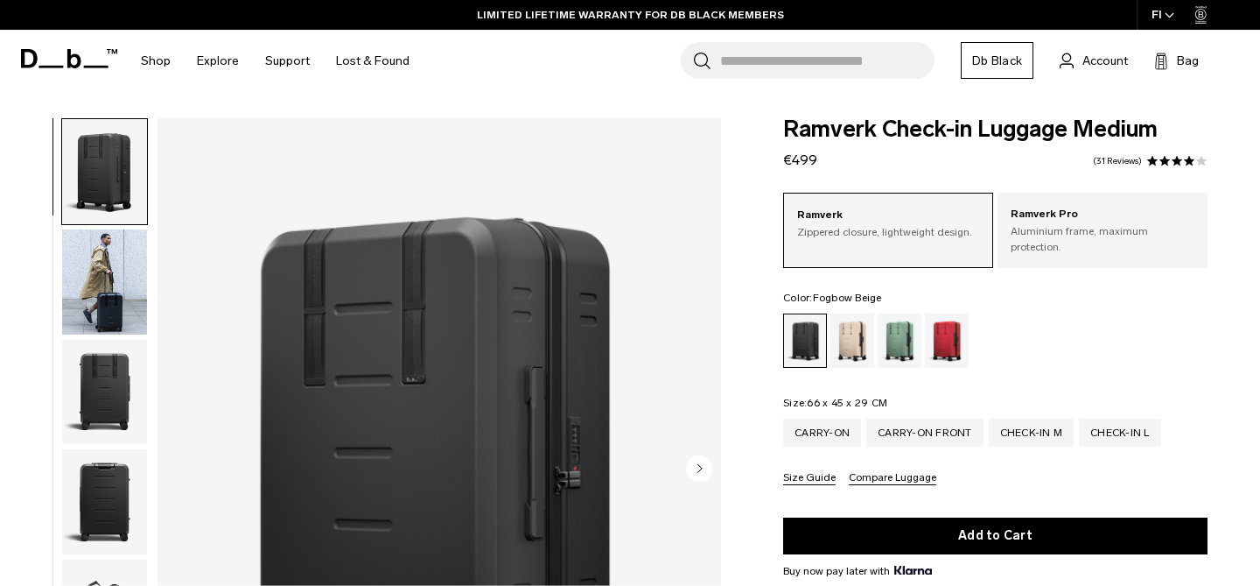
click at [852, 338] on div "Fogbow Beige" at bounding box center [853, 340] width 45 height 54
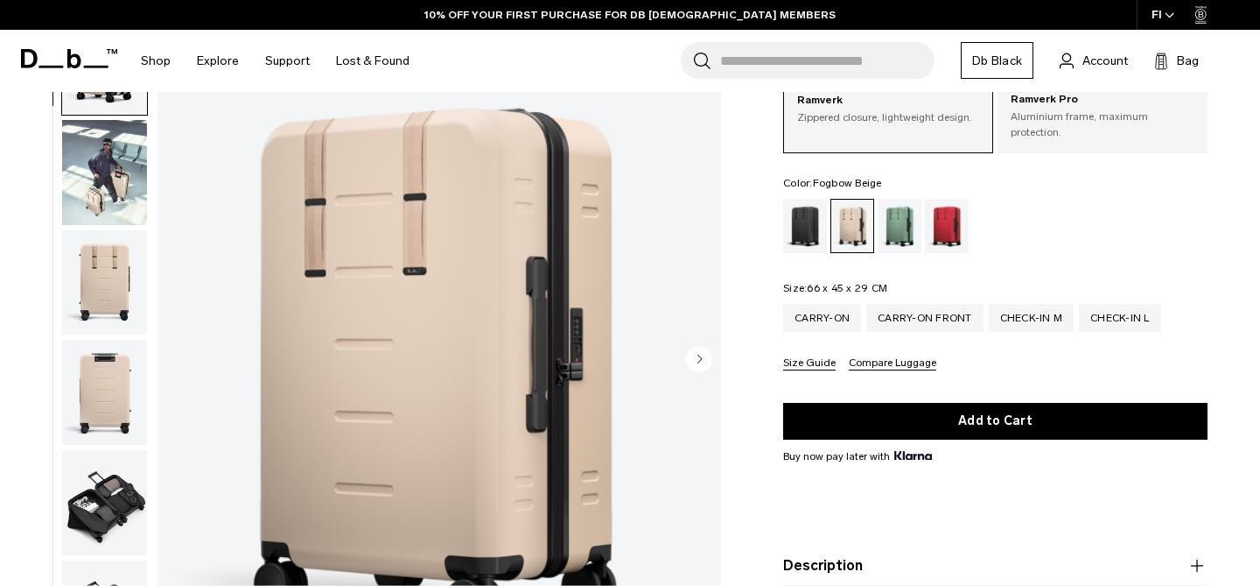
scroll to position [42, 0]
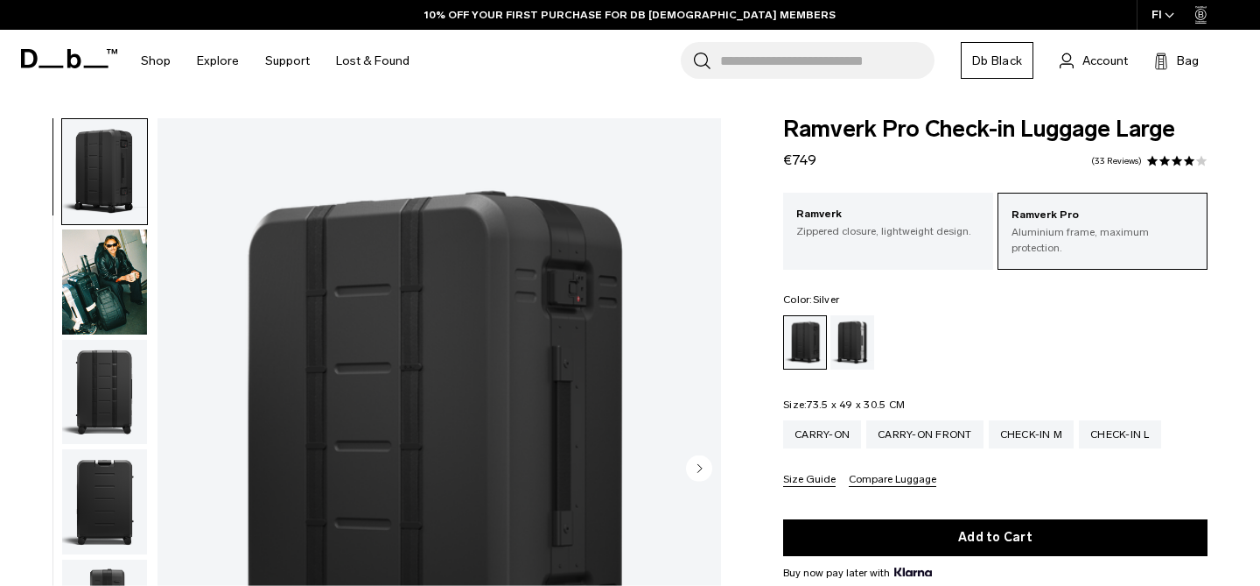
click at [835, 334] on div "Silver" at bounding box center [853, 342] width 45 height 54
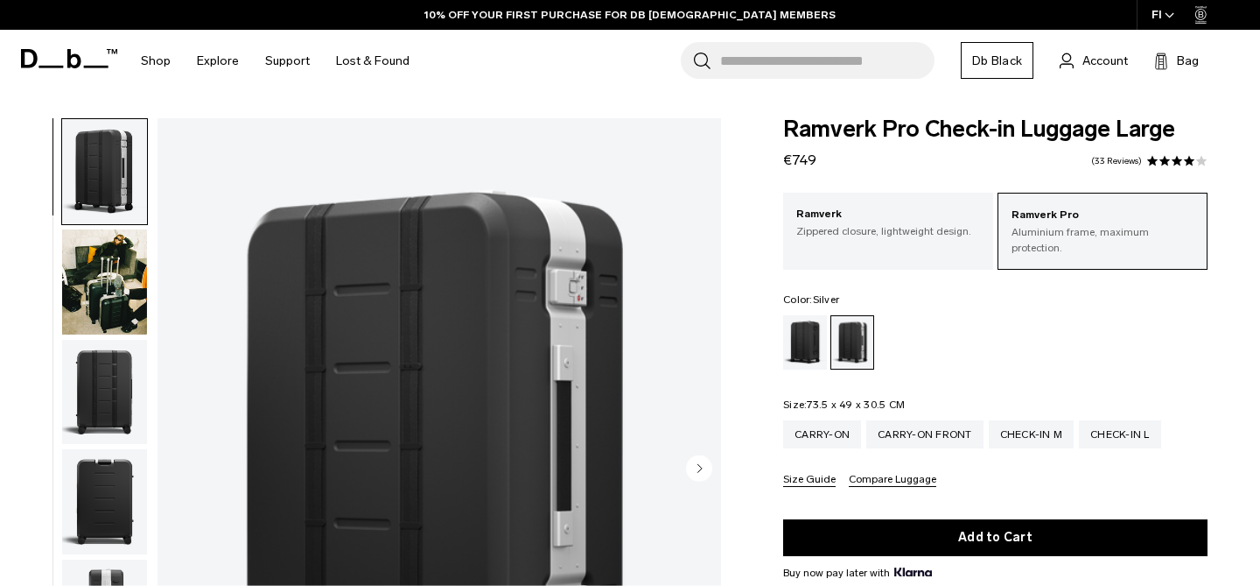
scroll to position [171, 0]
